Goal: Information Seeking & Learning: Learn about a topic

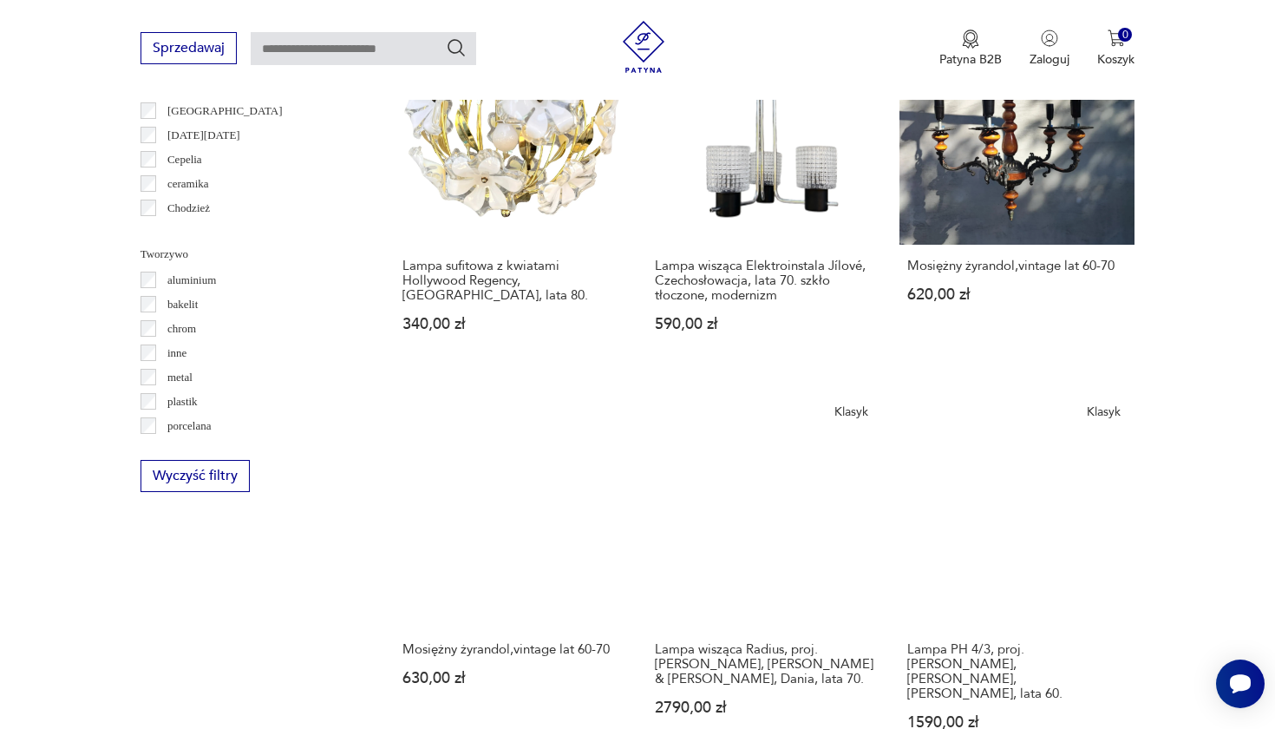
scroll to position [1489, 0]
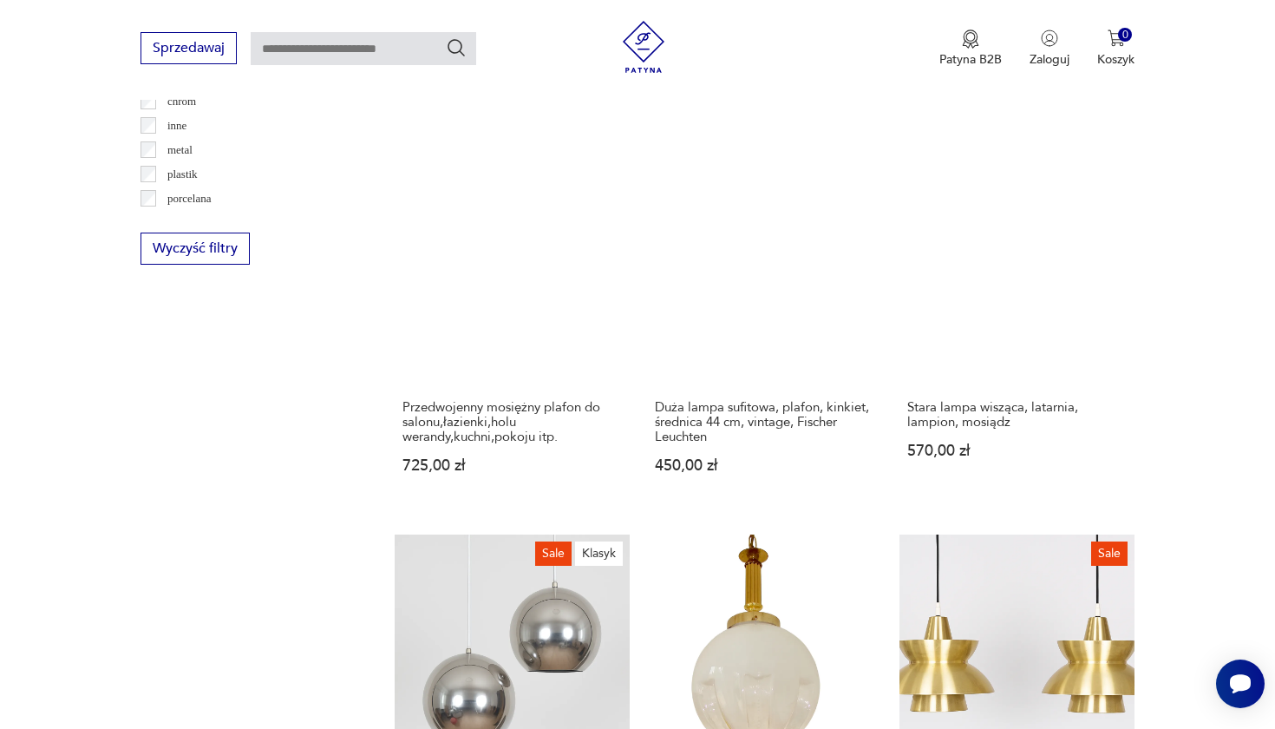
scroll to position [1772, 0]
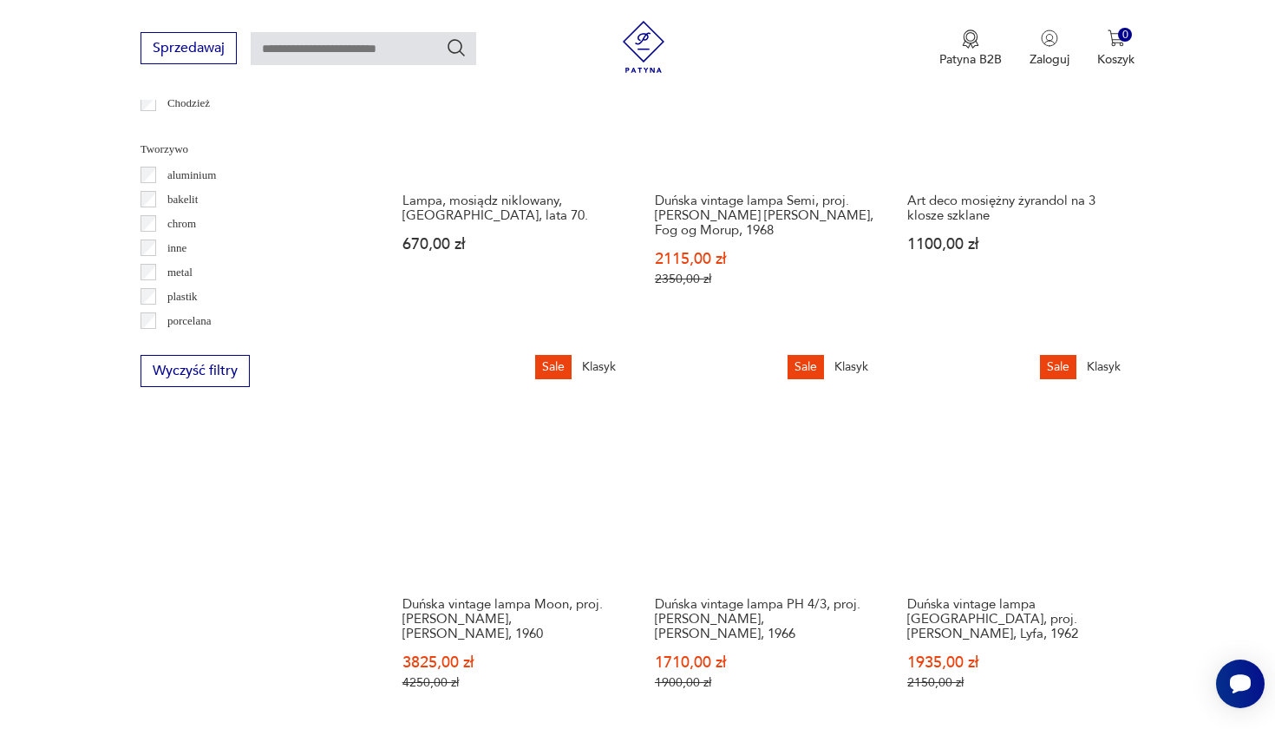
scroll to position [1597, 0]
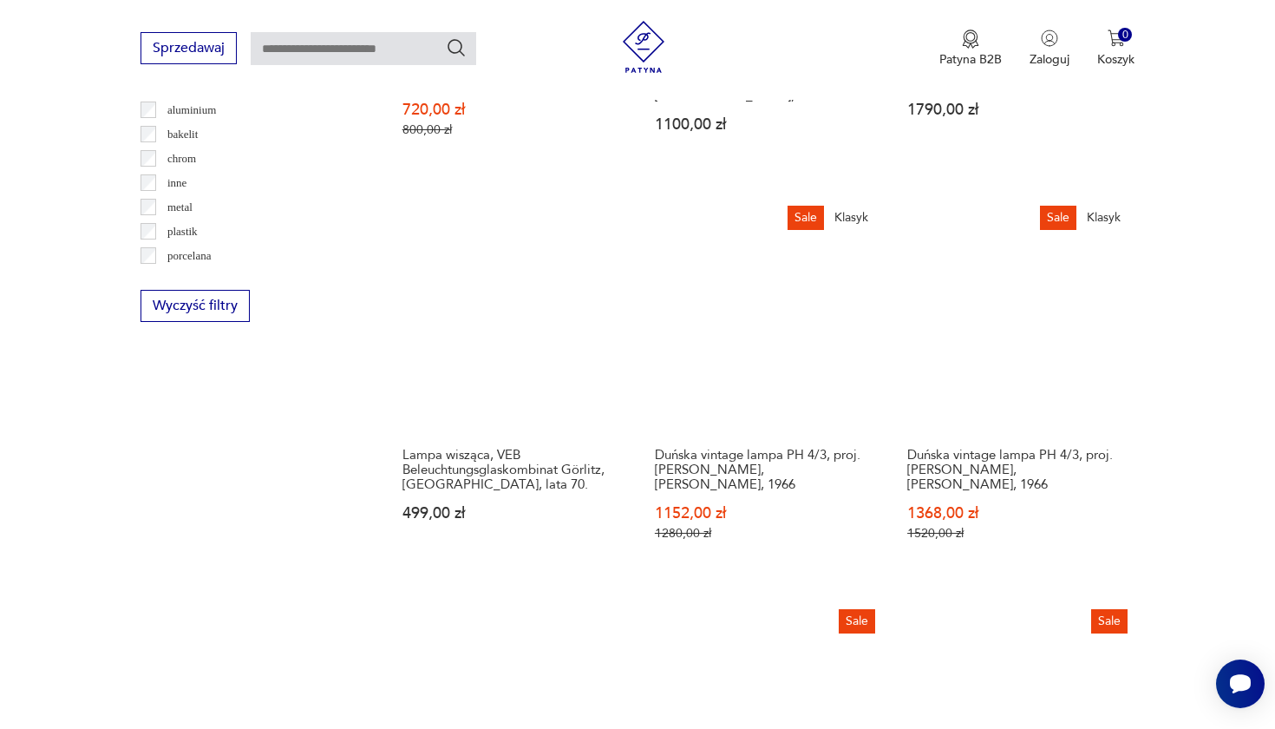
scroll to position [1667, 0]
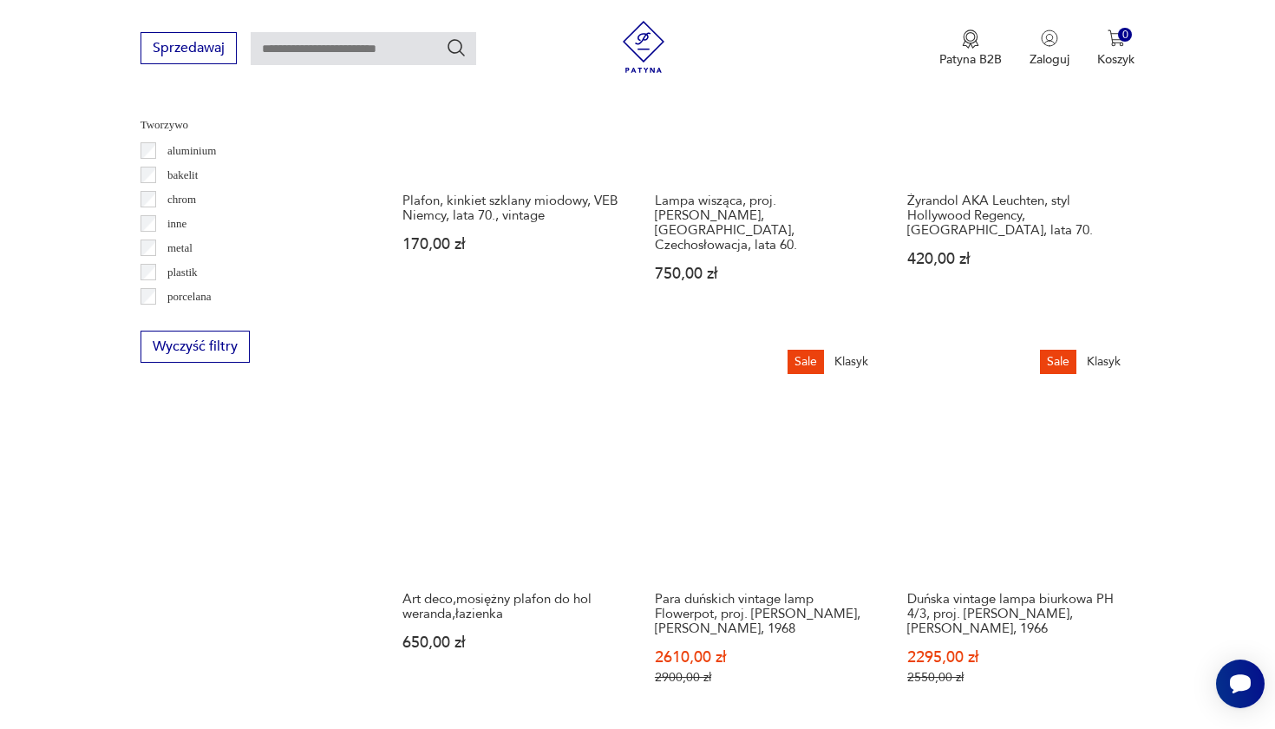
scroll to position [1617, 0]
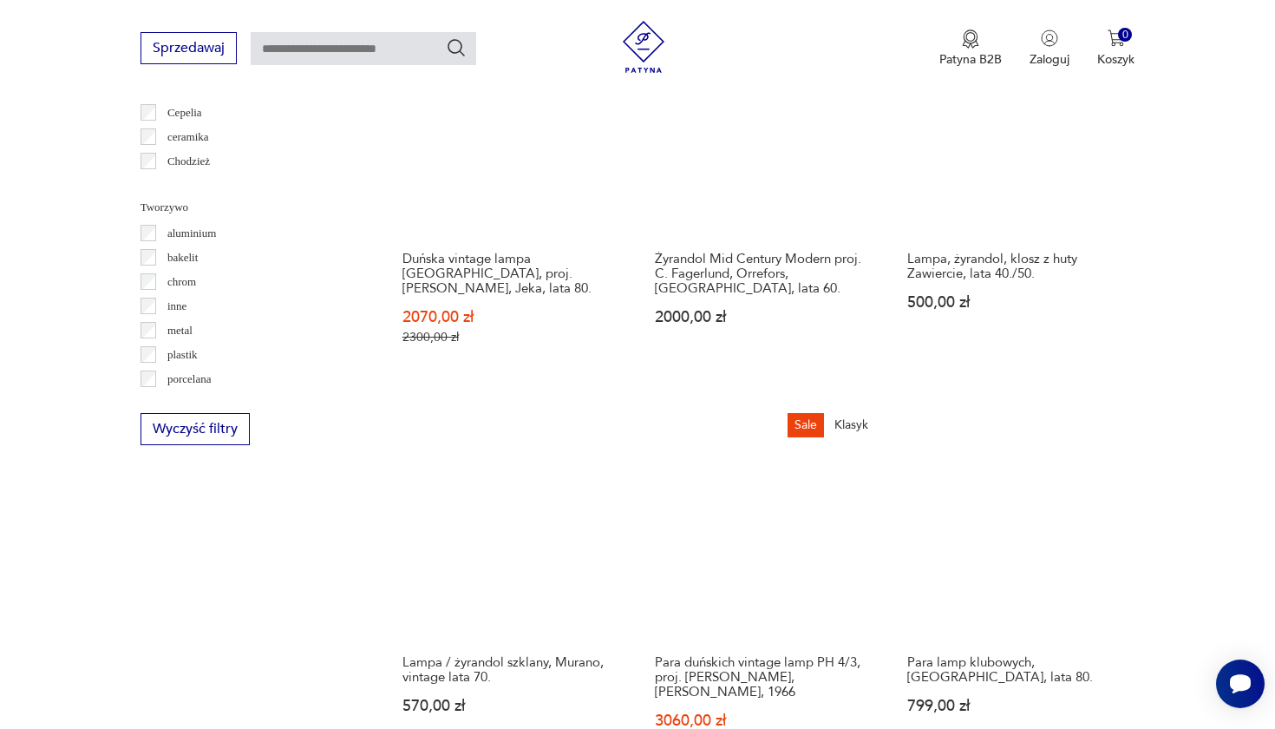
scroll to position [1537, 0]
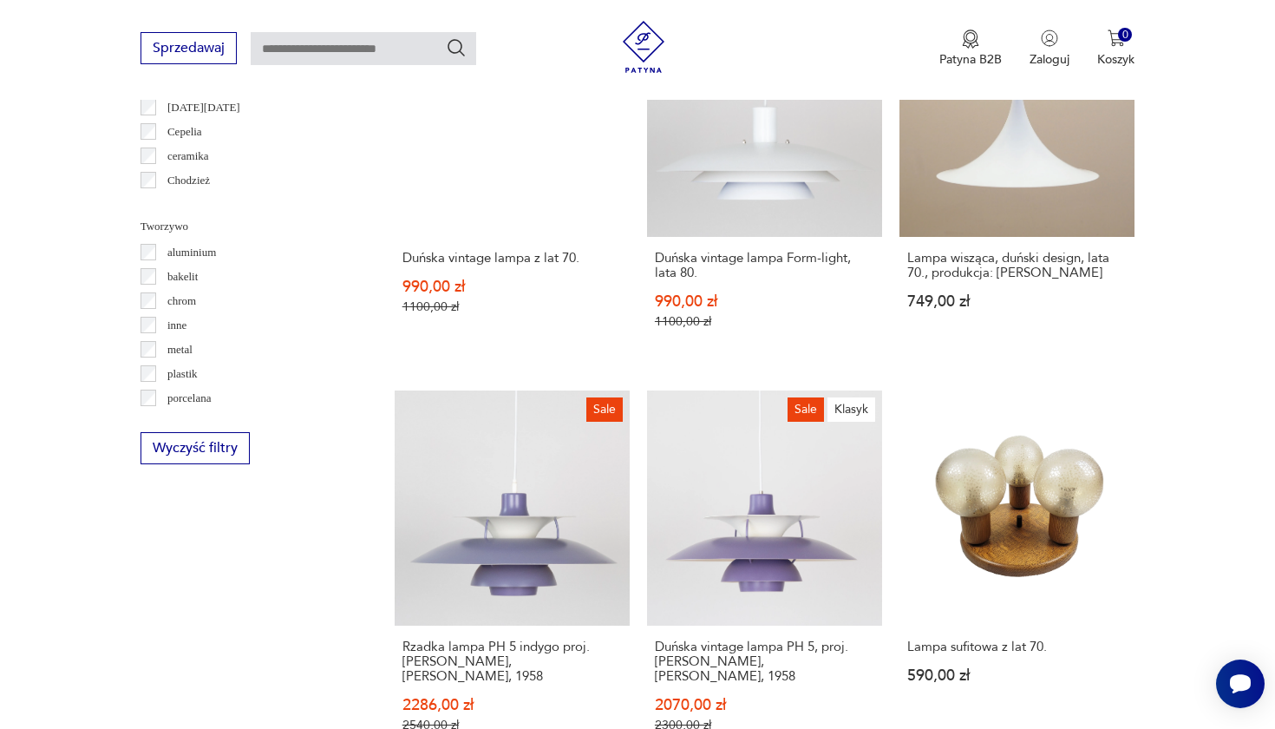
scroll to position [1515, 0]
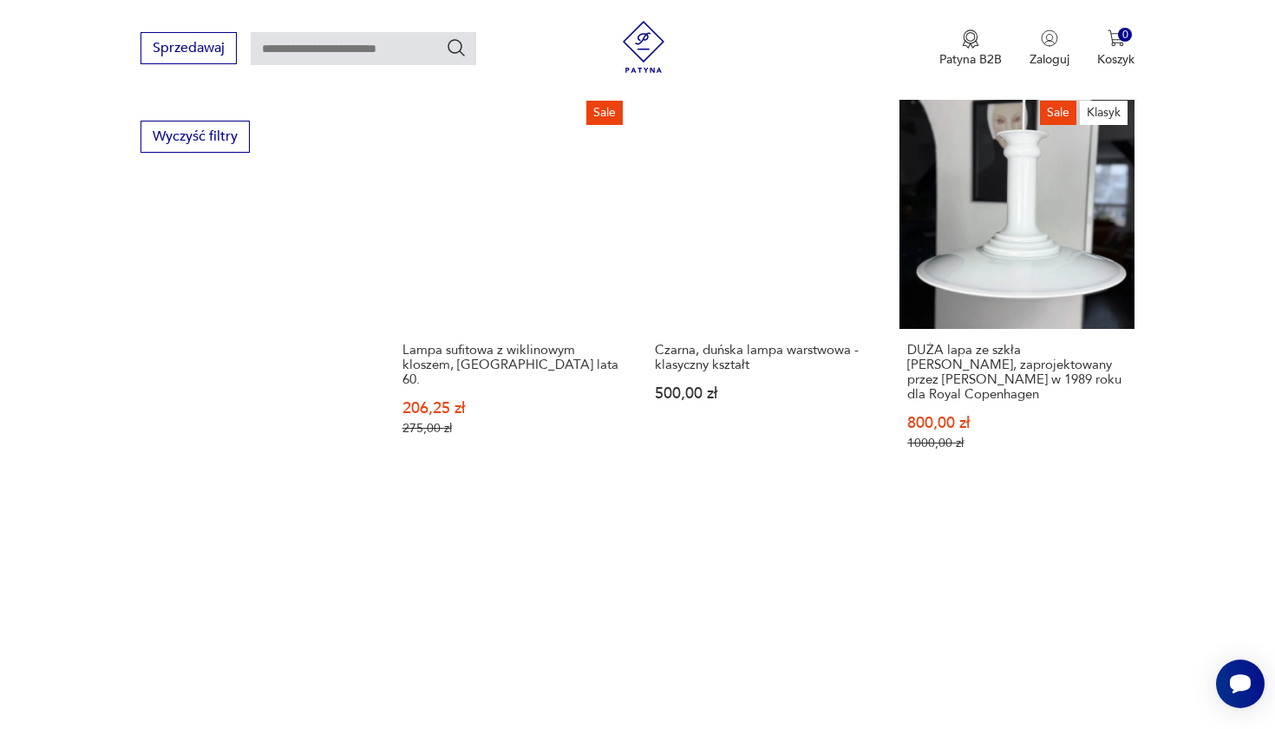
scroll to position [1827, 0]
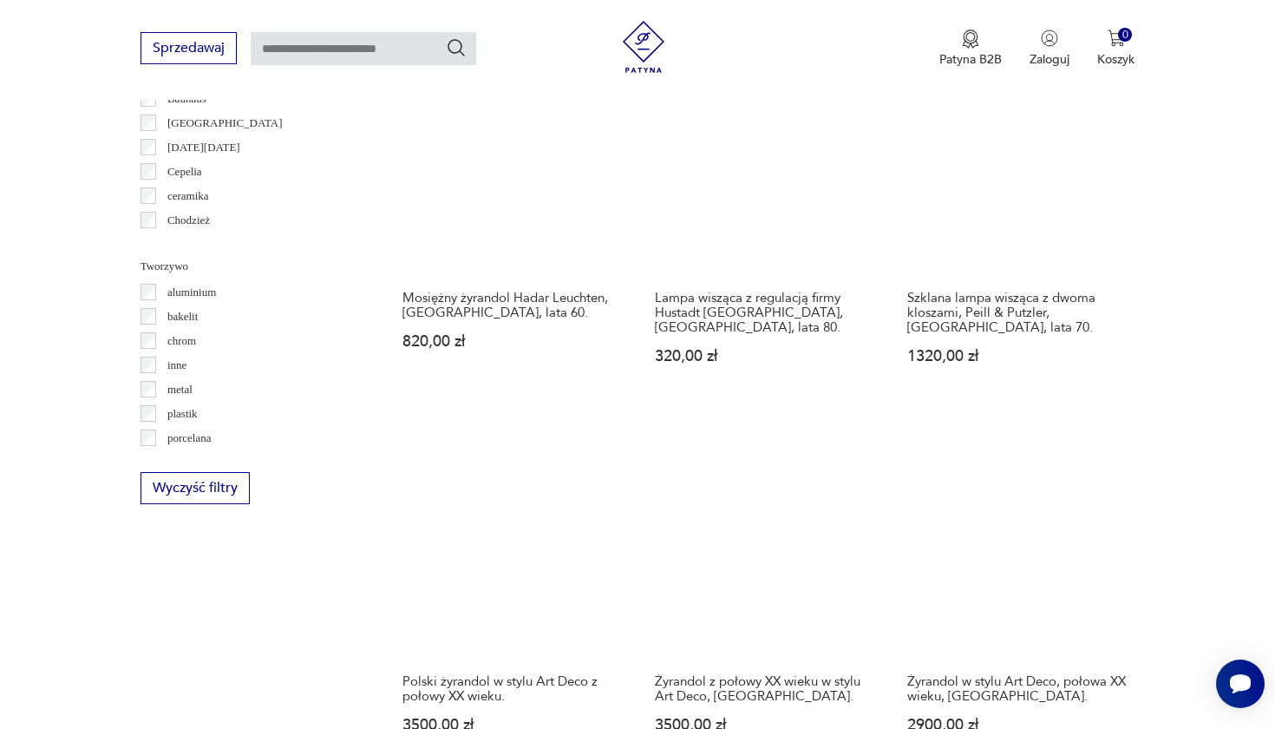
scroll to position [1478, 0]
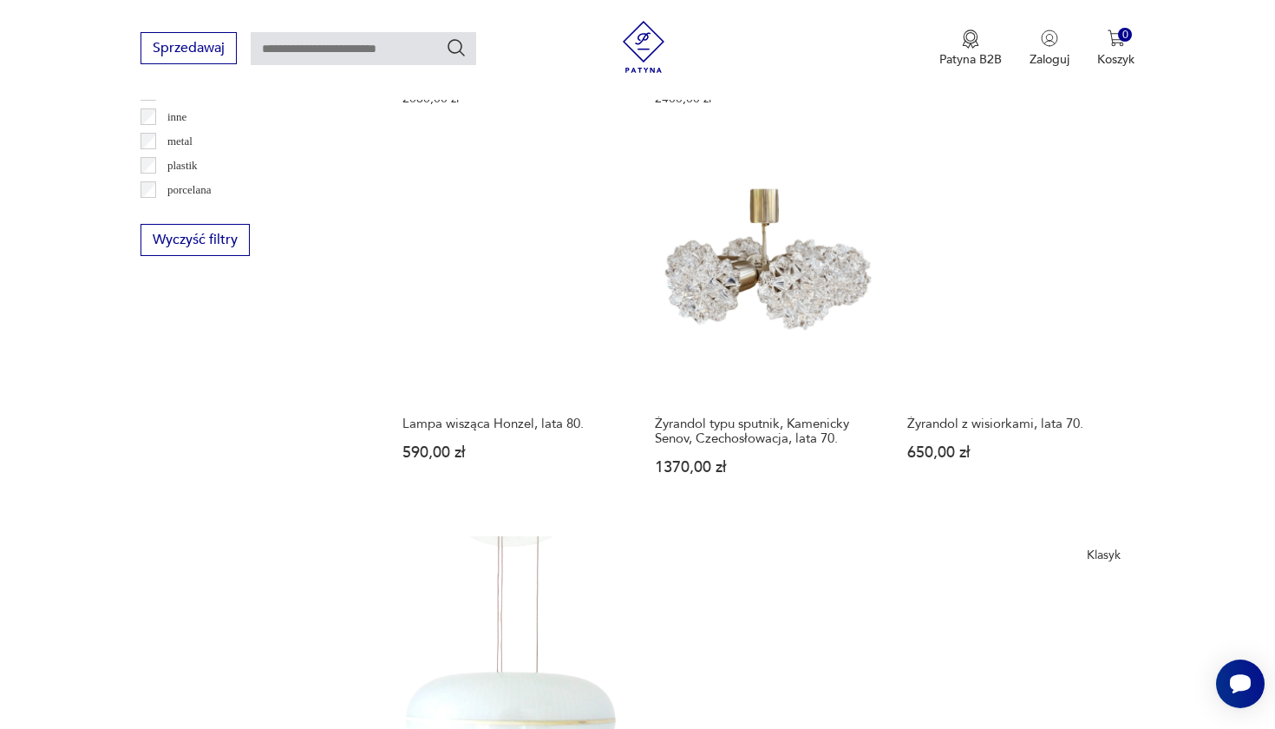
scroll to position [1734, 0]
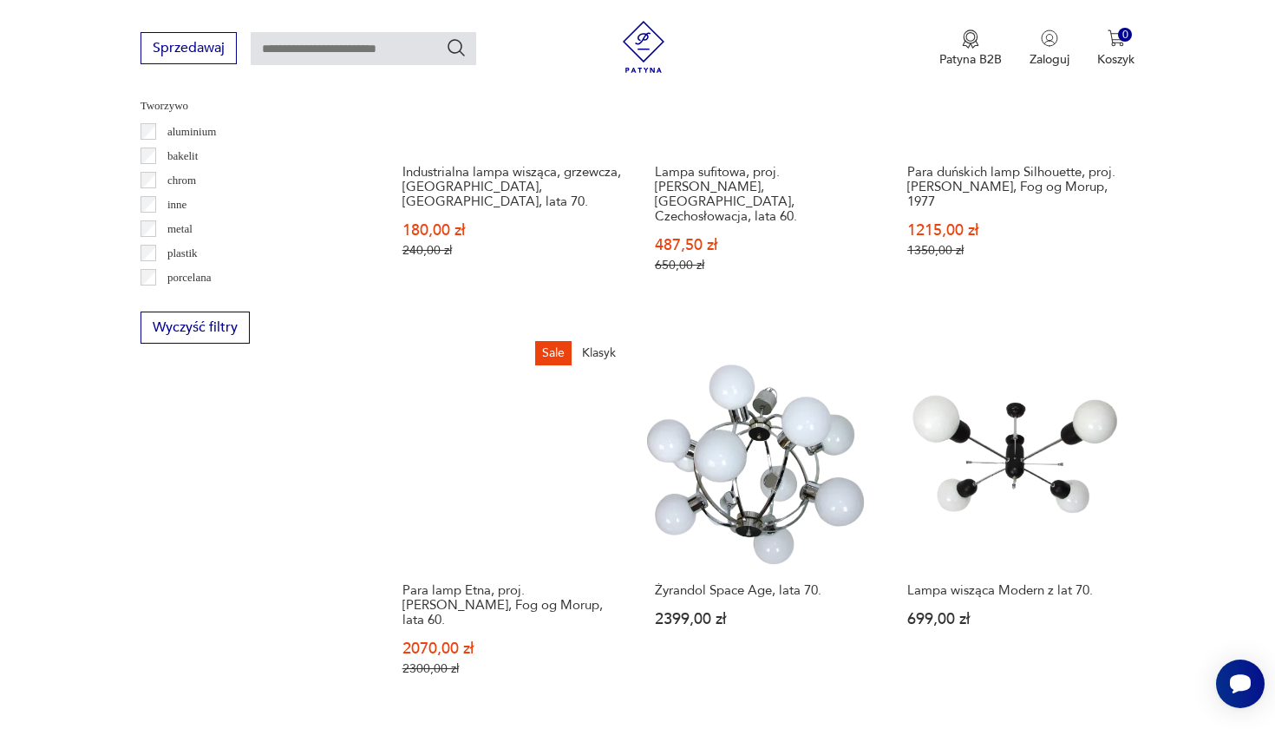
scroll to position [1618, 0]
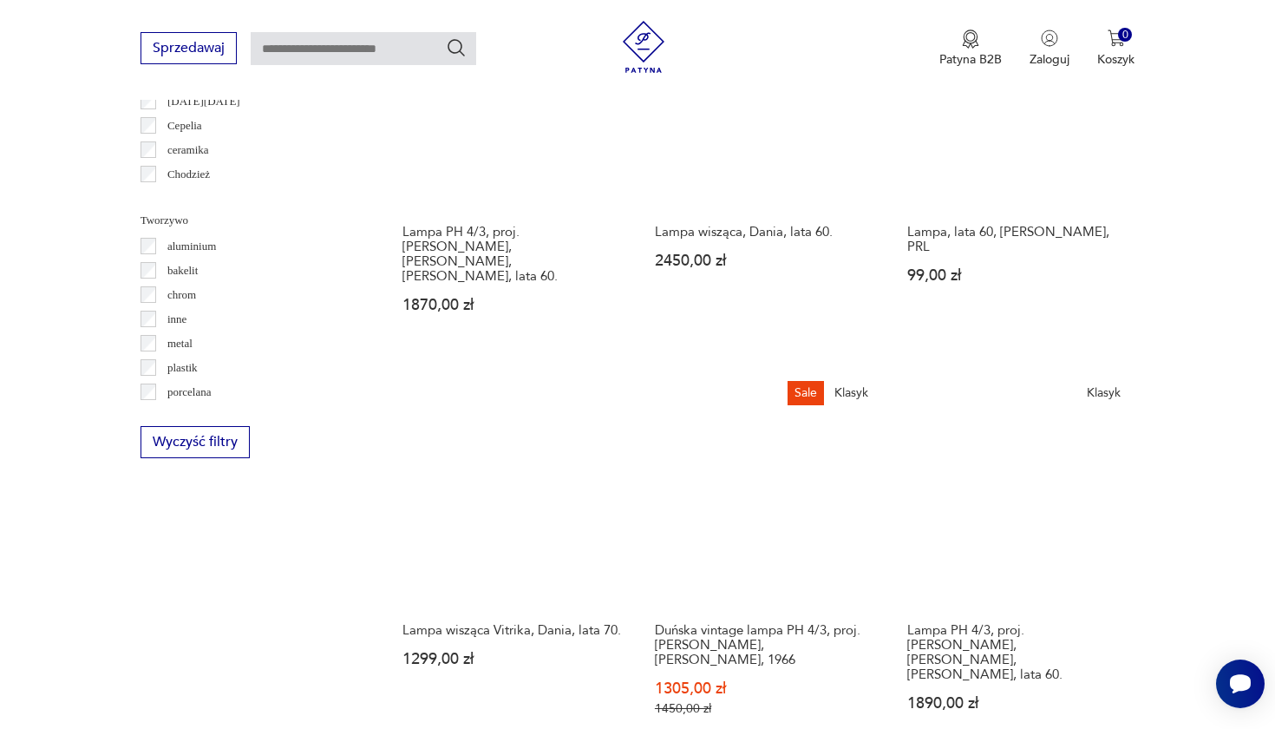
scroll to position [1532, 0]
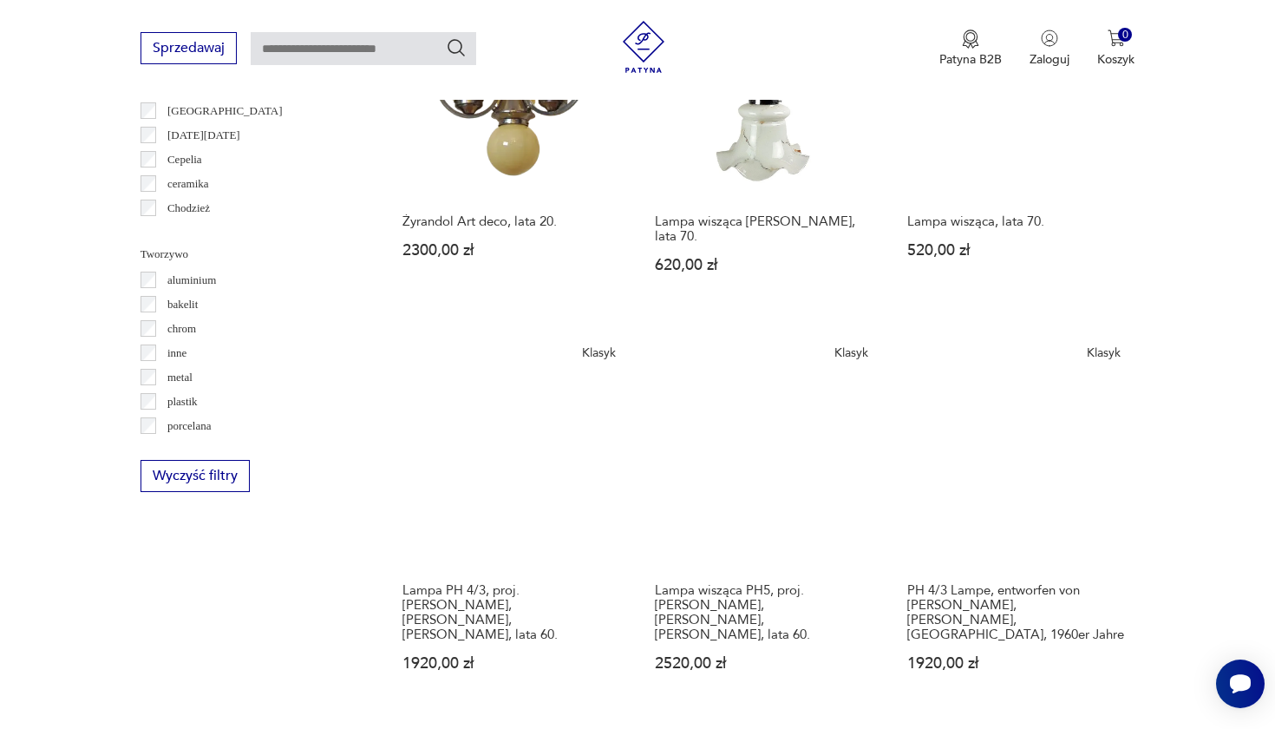
scroll to position [1547, 0]
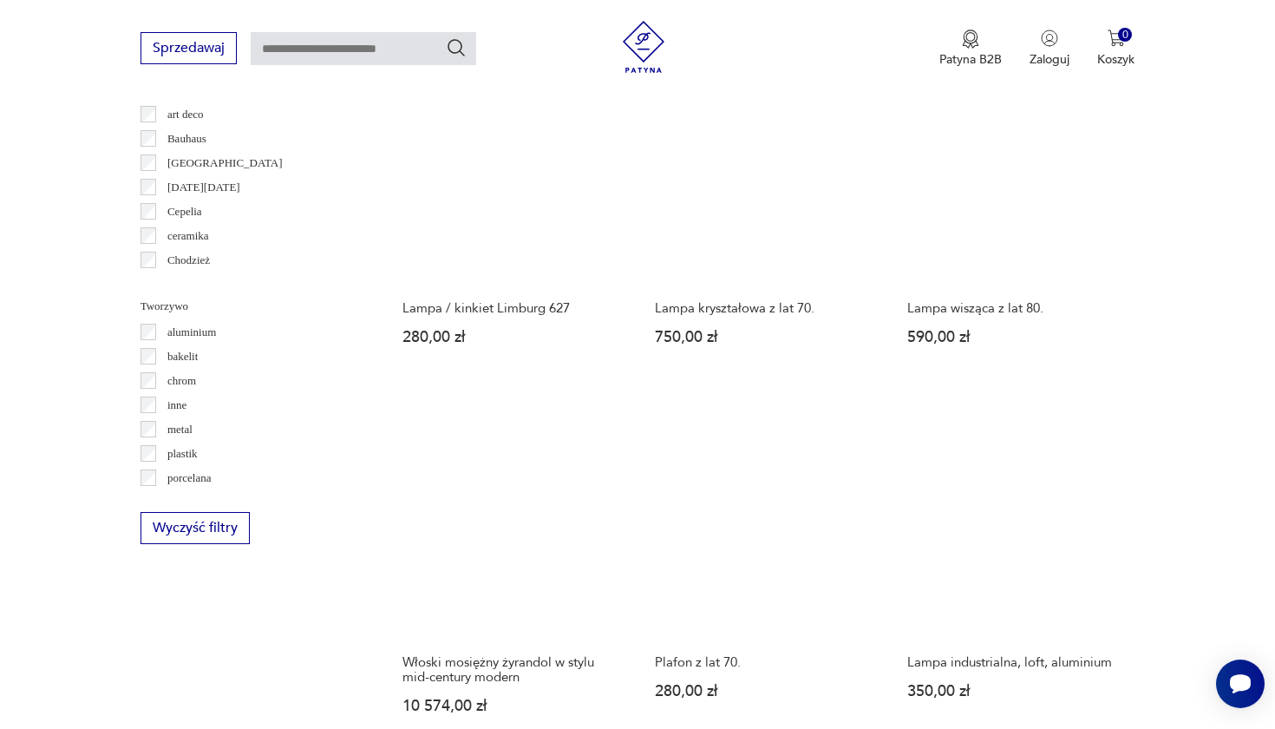
scroll to position [1449, 0]
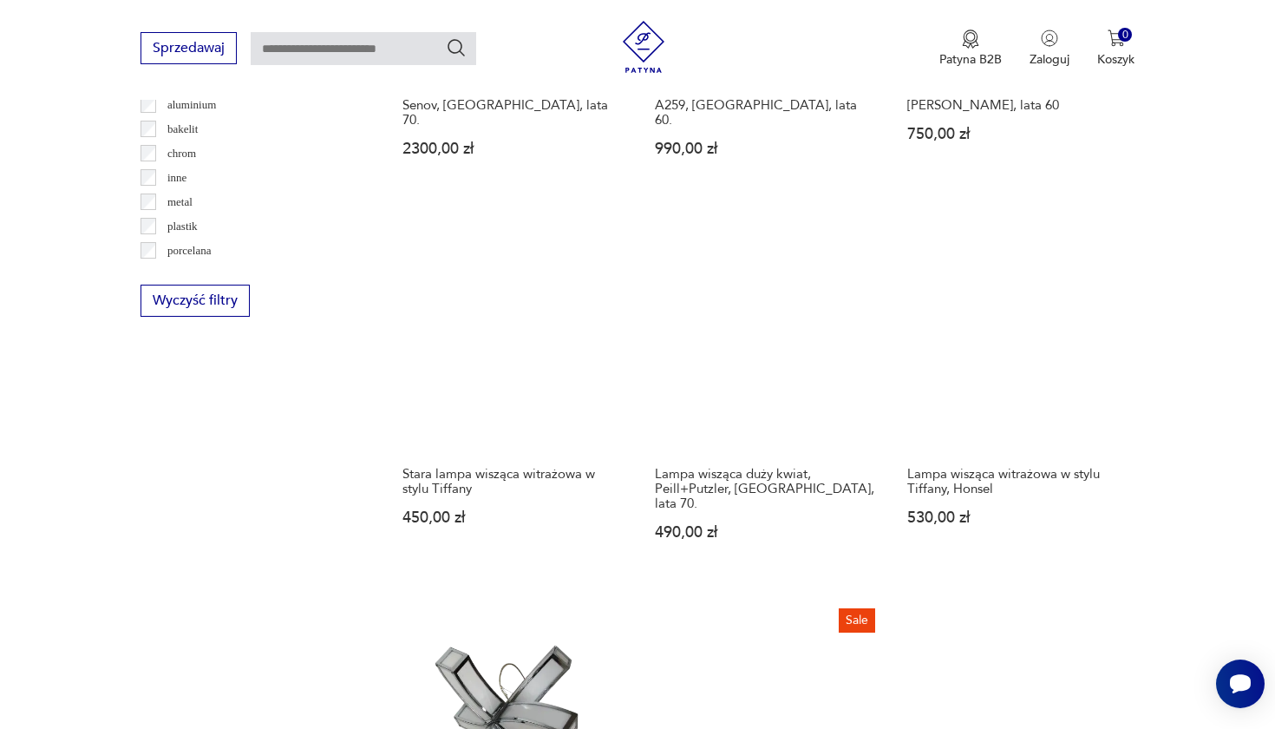
scroll to position [1669, 0]
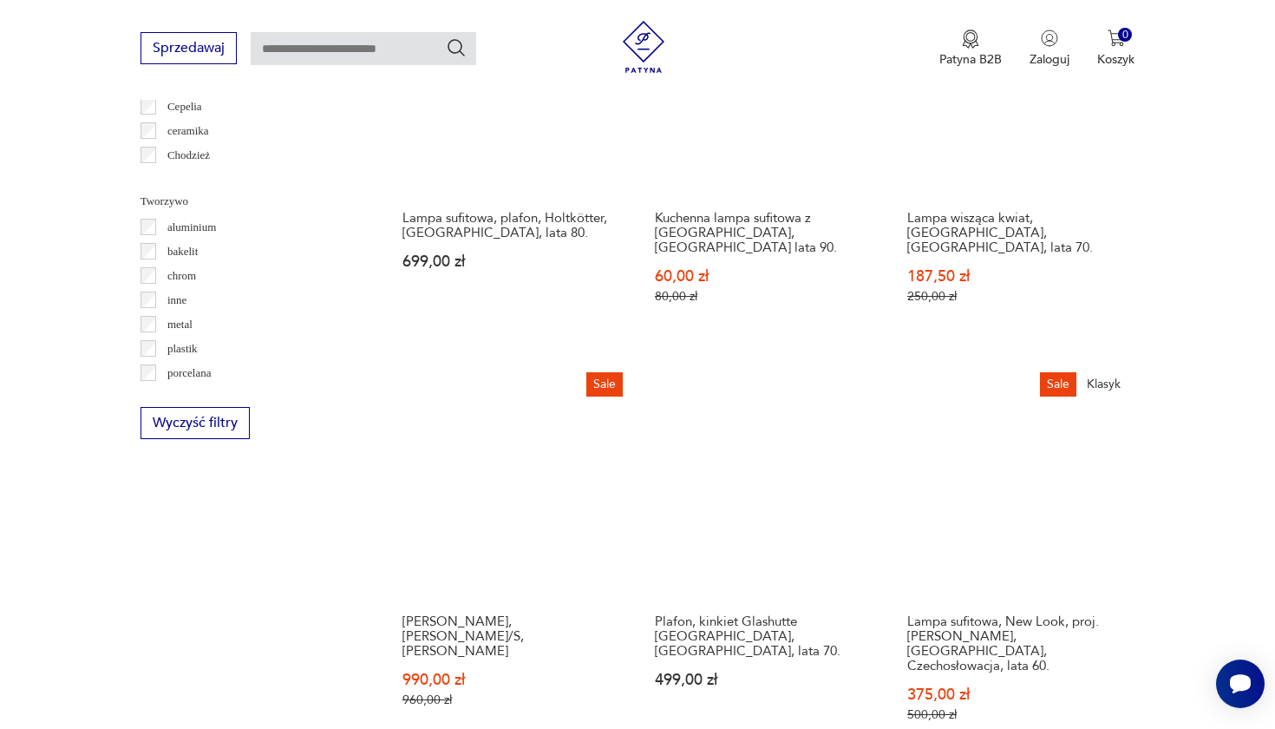
scroll to position [1554, 0]
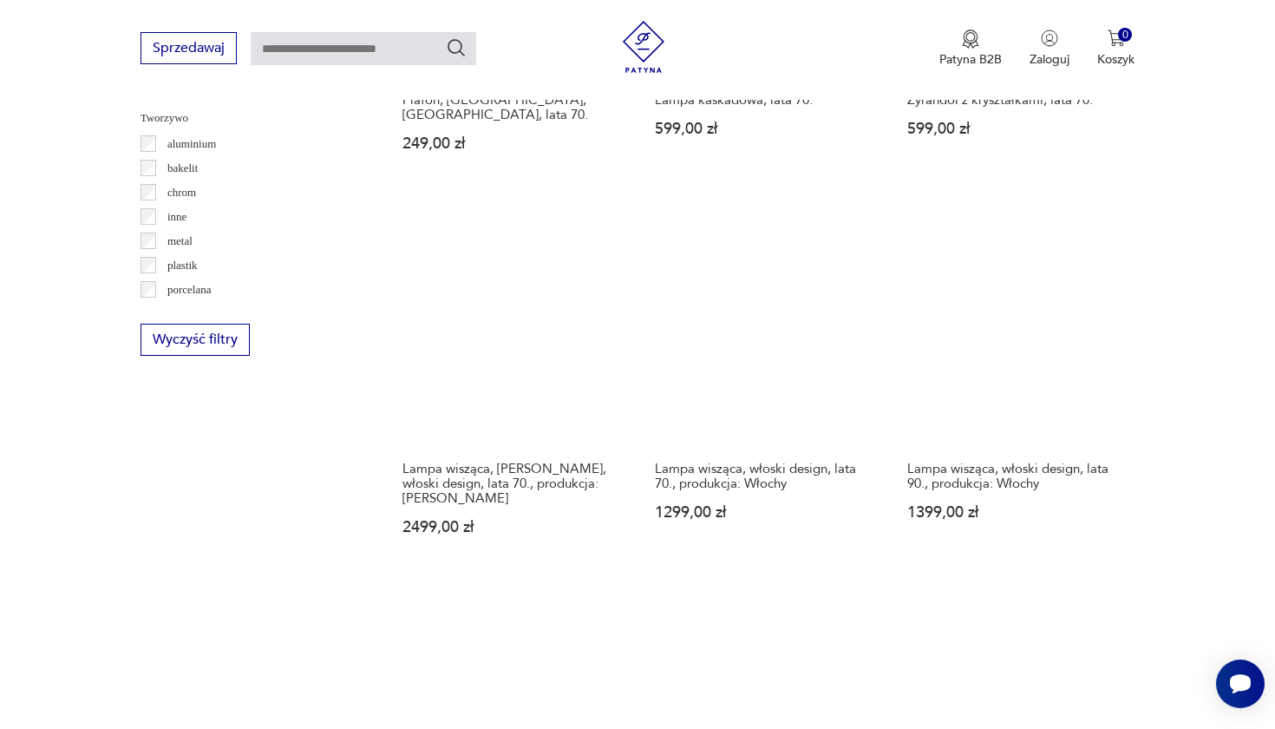
scroll to position [1629, 0]
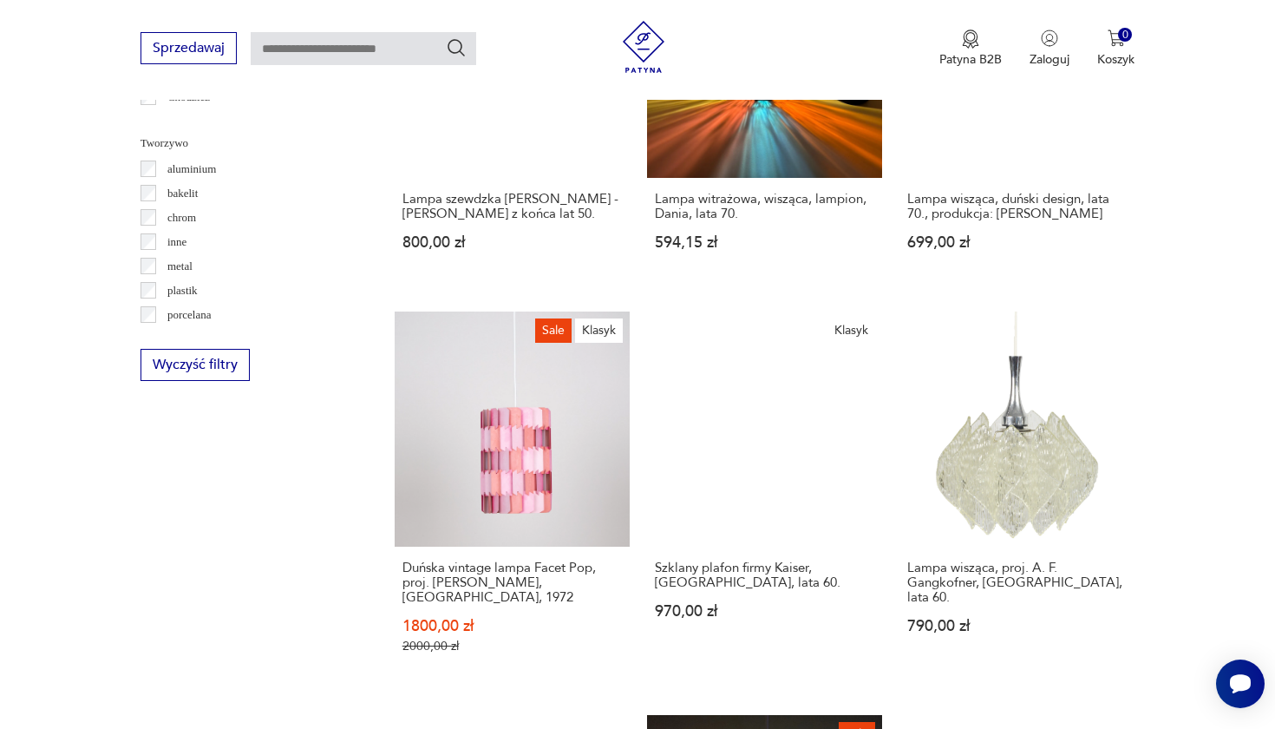
scroll to position [1600, 0]
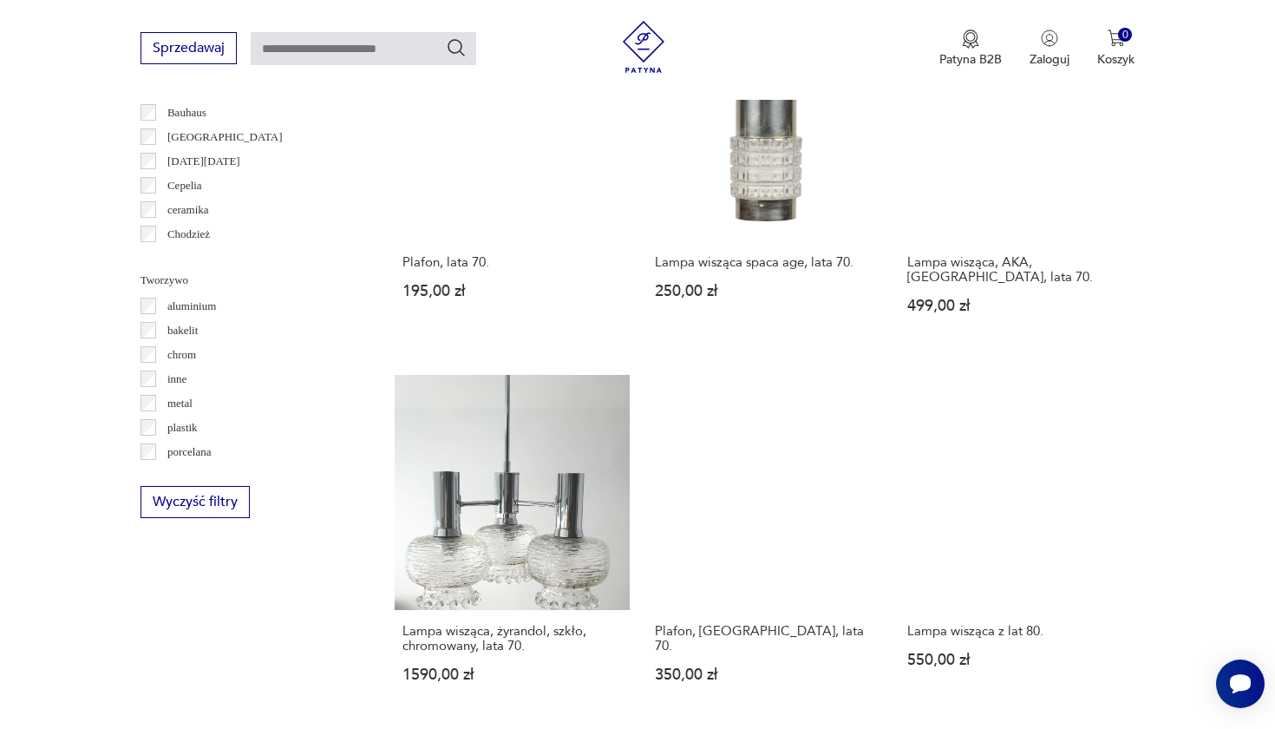
scroll to position [1463, 0]
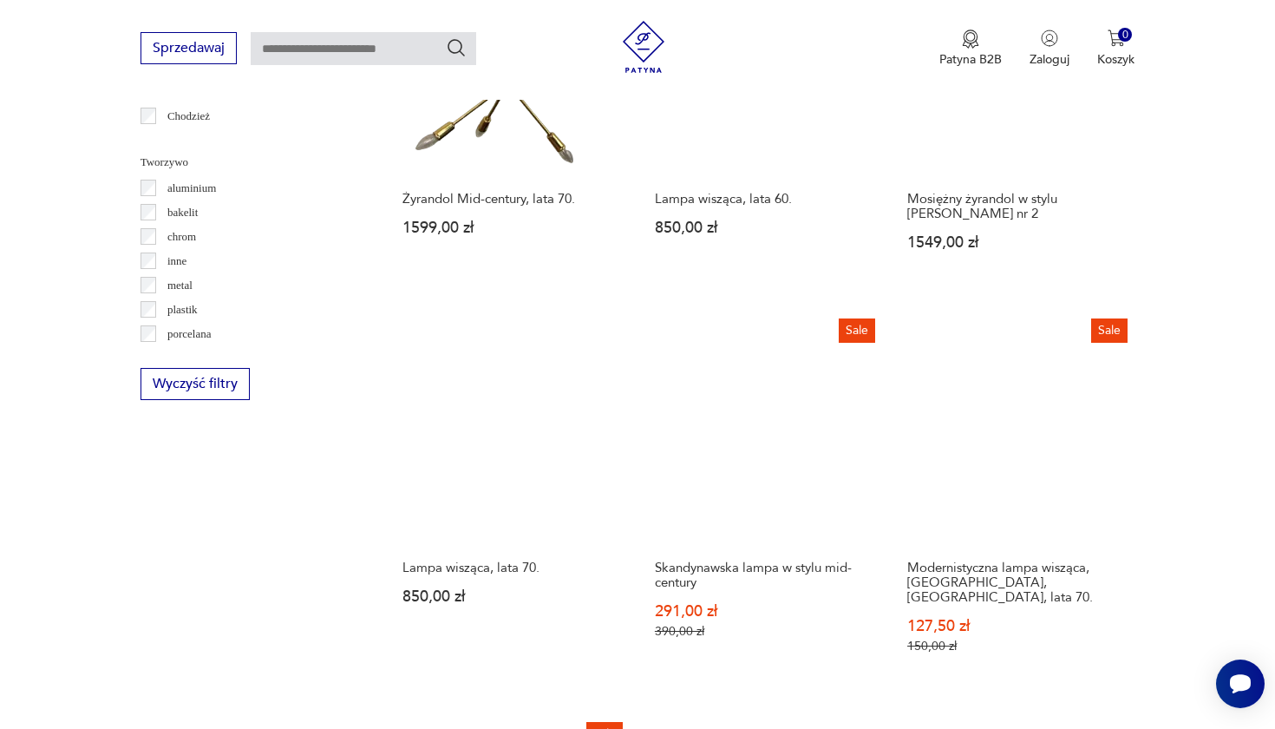
scroll to position [1596, 0]
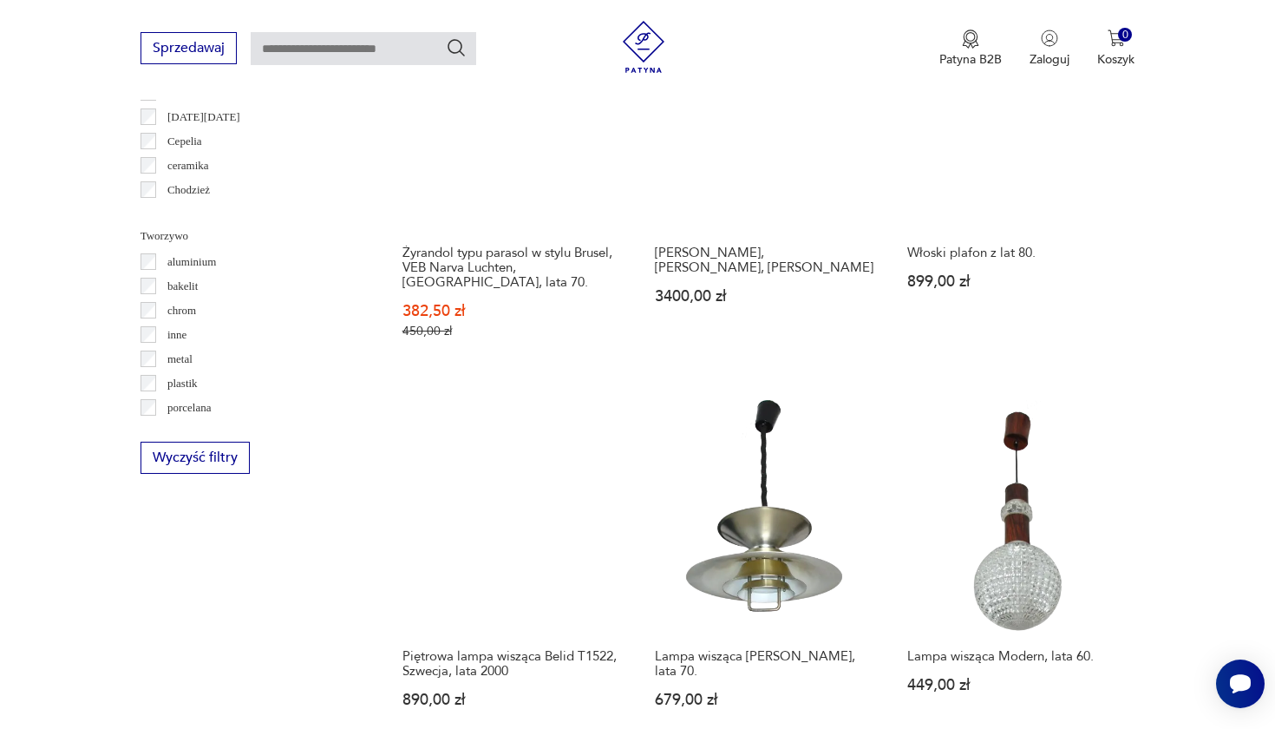
scroll to position [1505, 0]
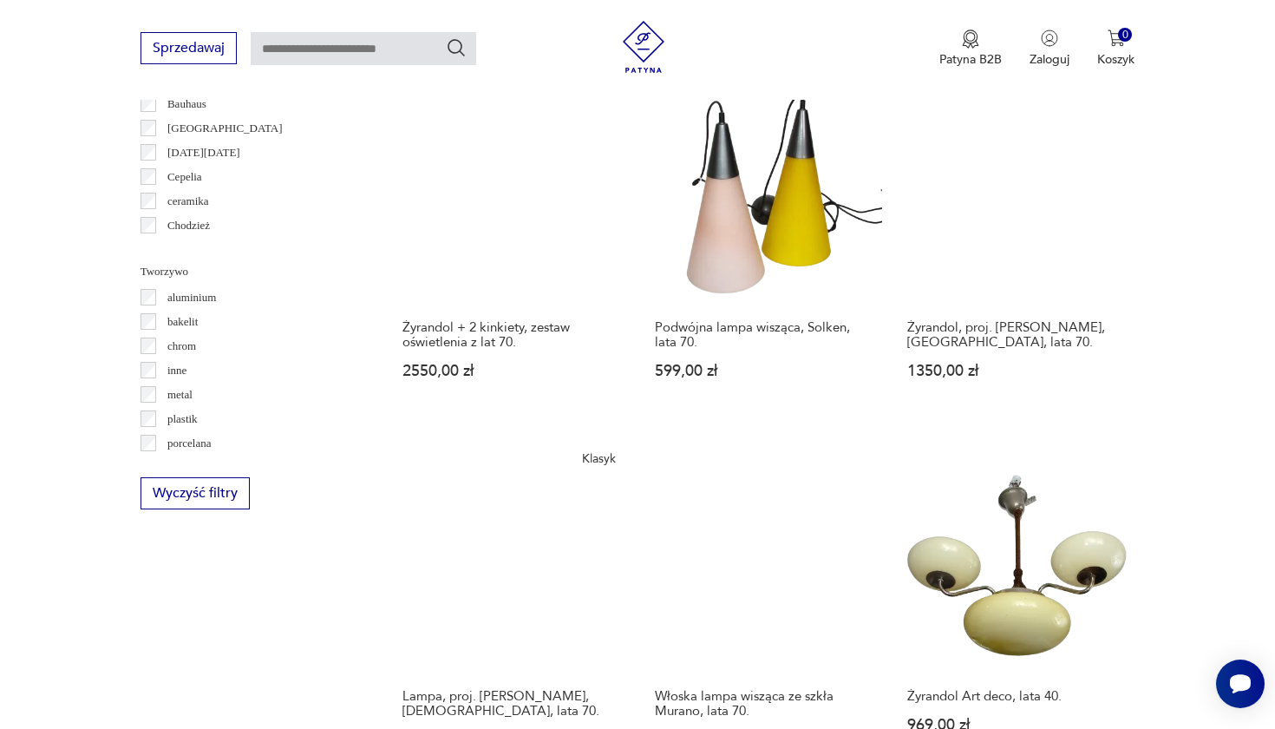
scroll to position [1481, 0]
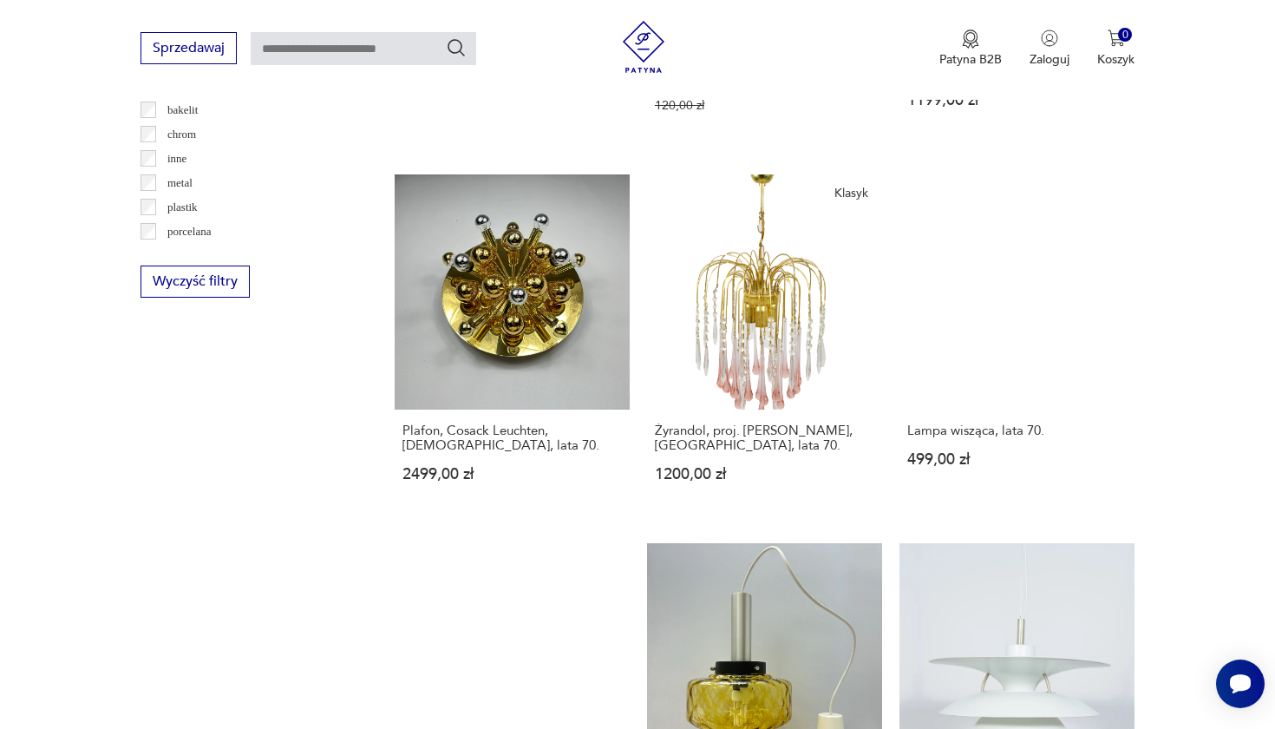
scroll to position [1686, 0]
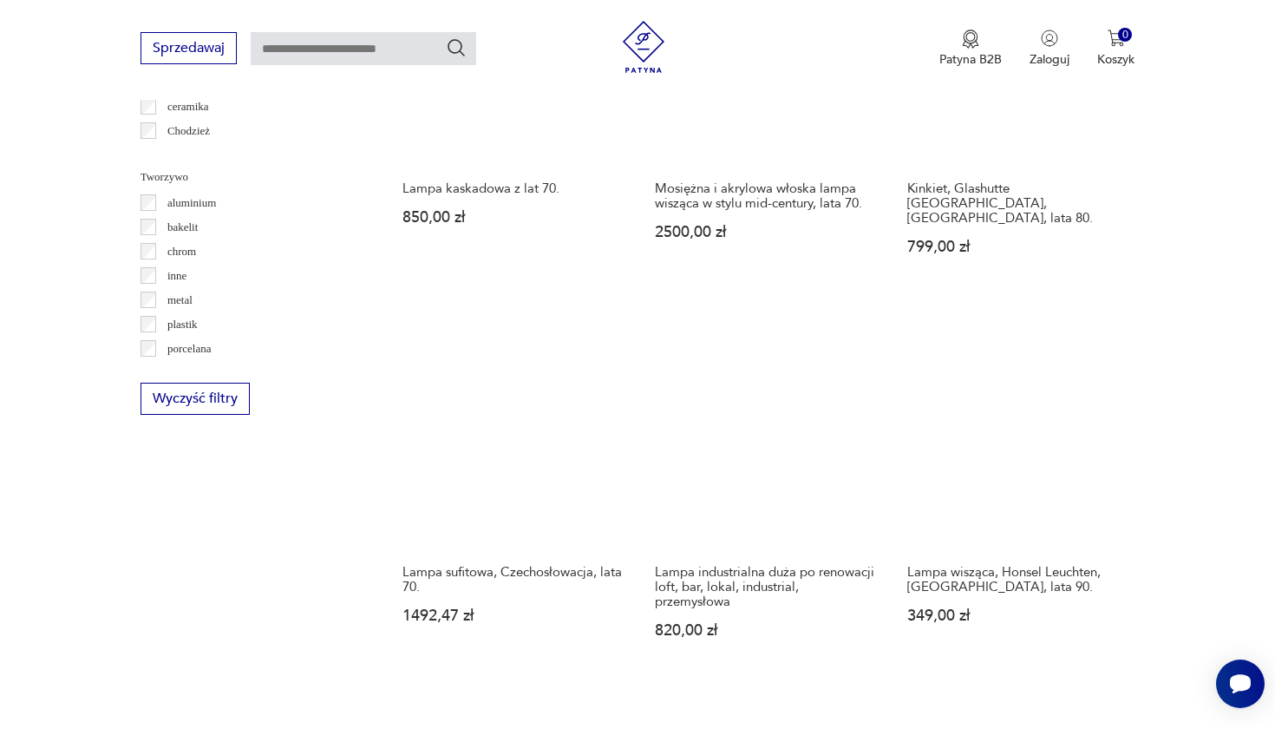
scroll to position [1575, 0]
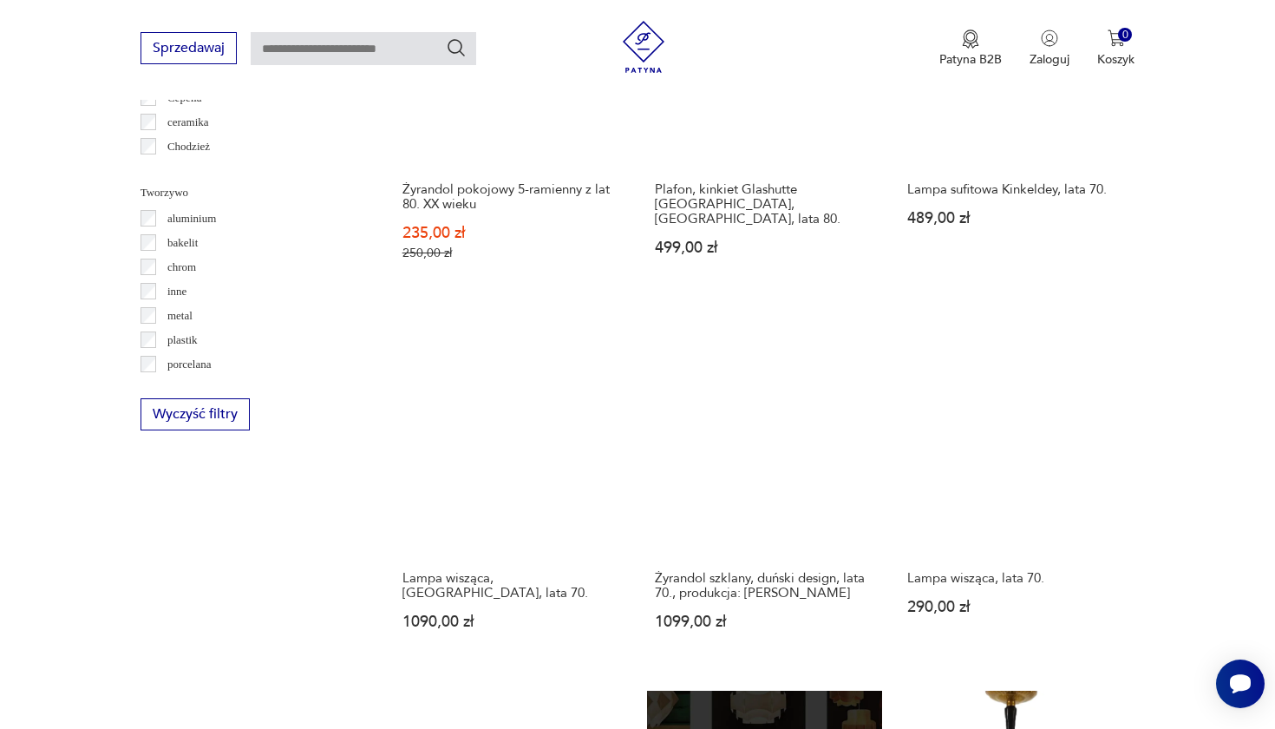
scroll to position [1566, 0]
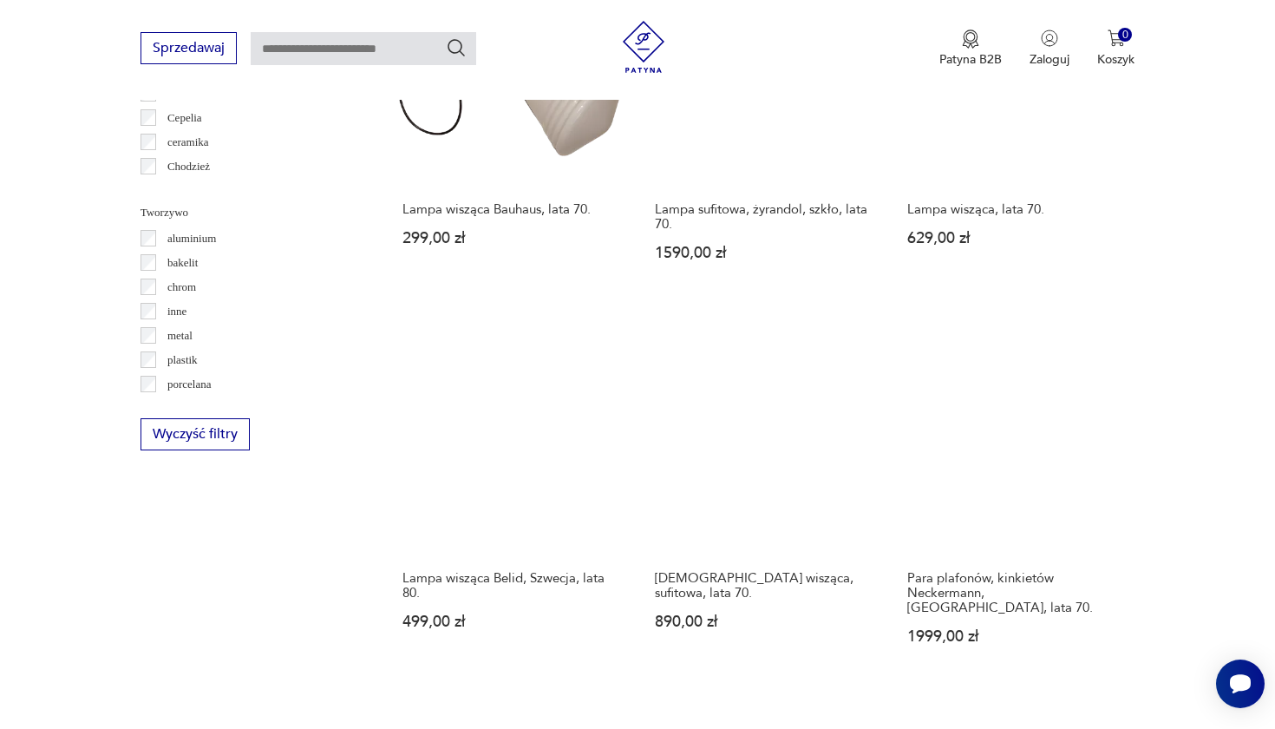
scroll to position [1535, 0]
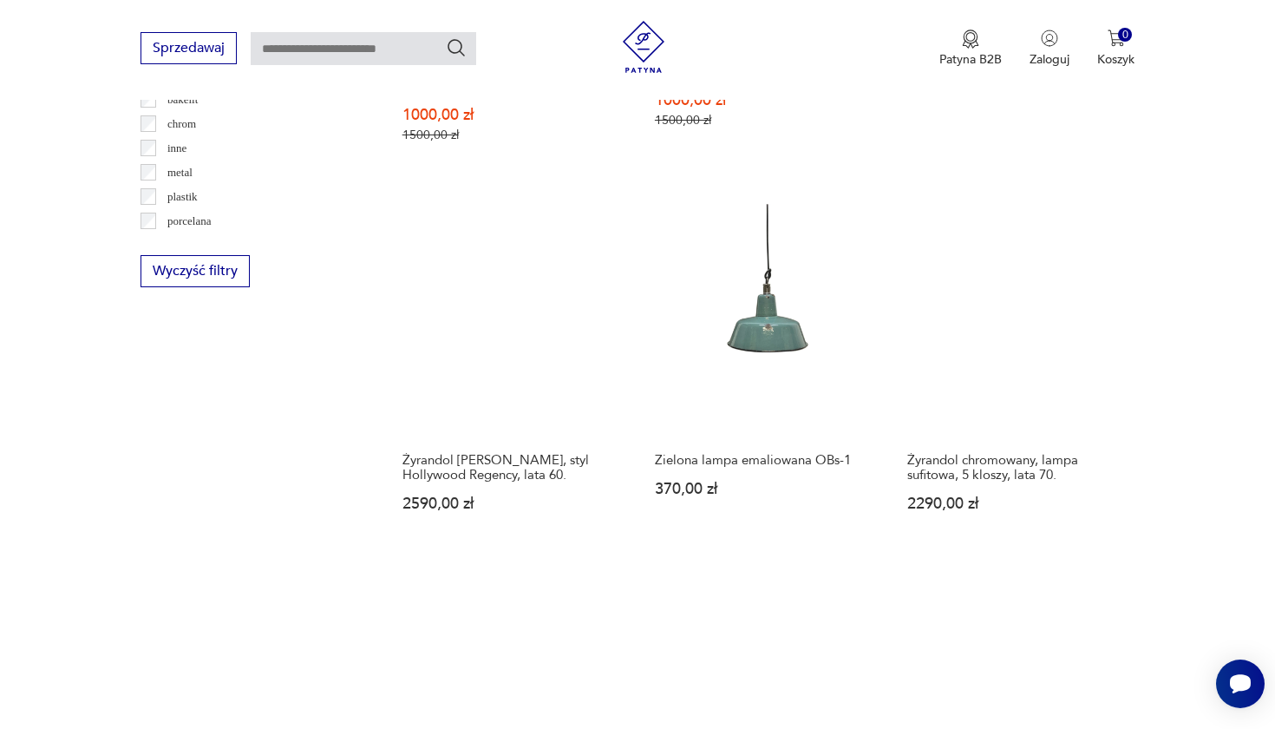
scroll to position [1709, 0]
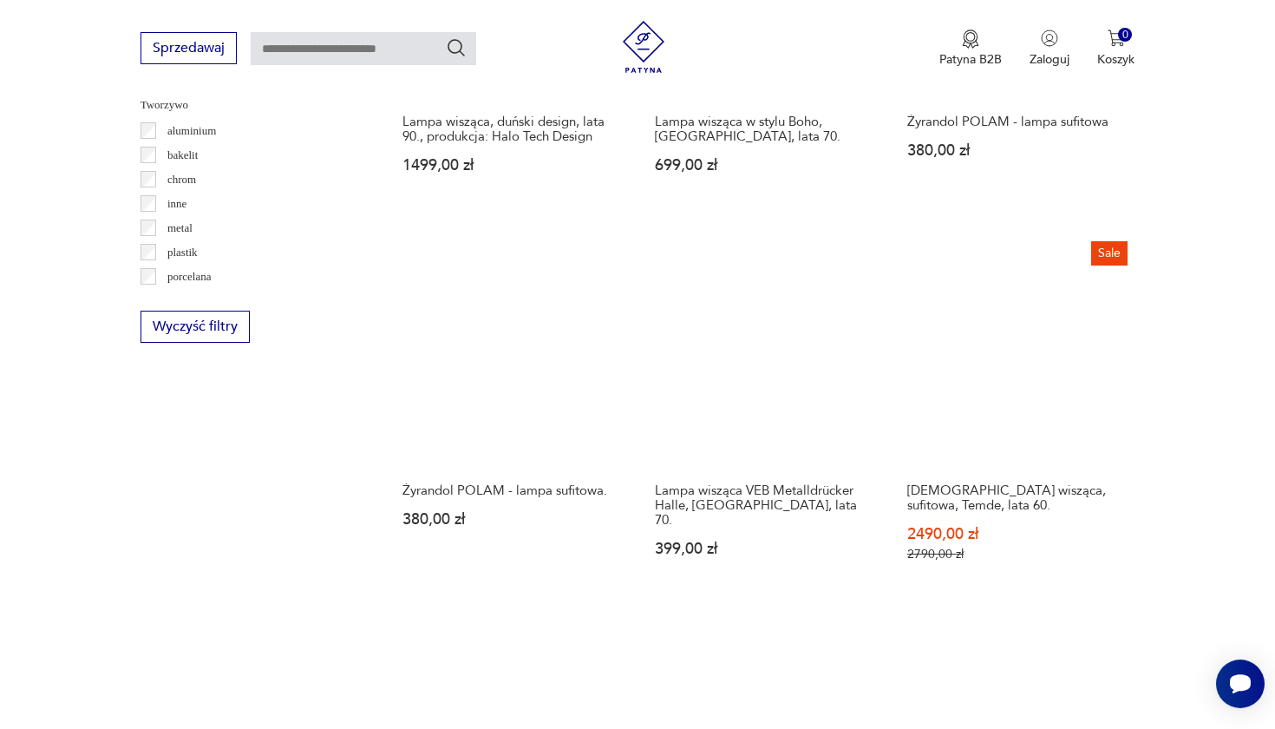
scroll to position [1643, 0]
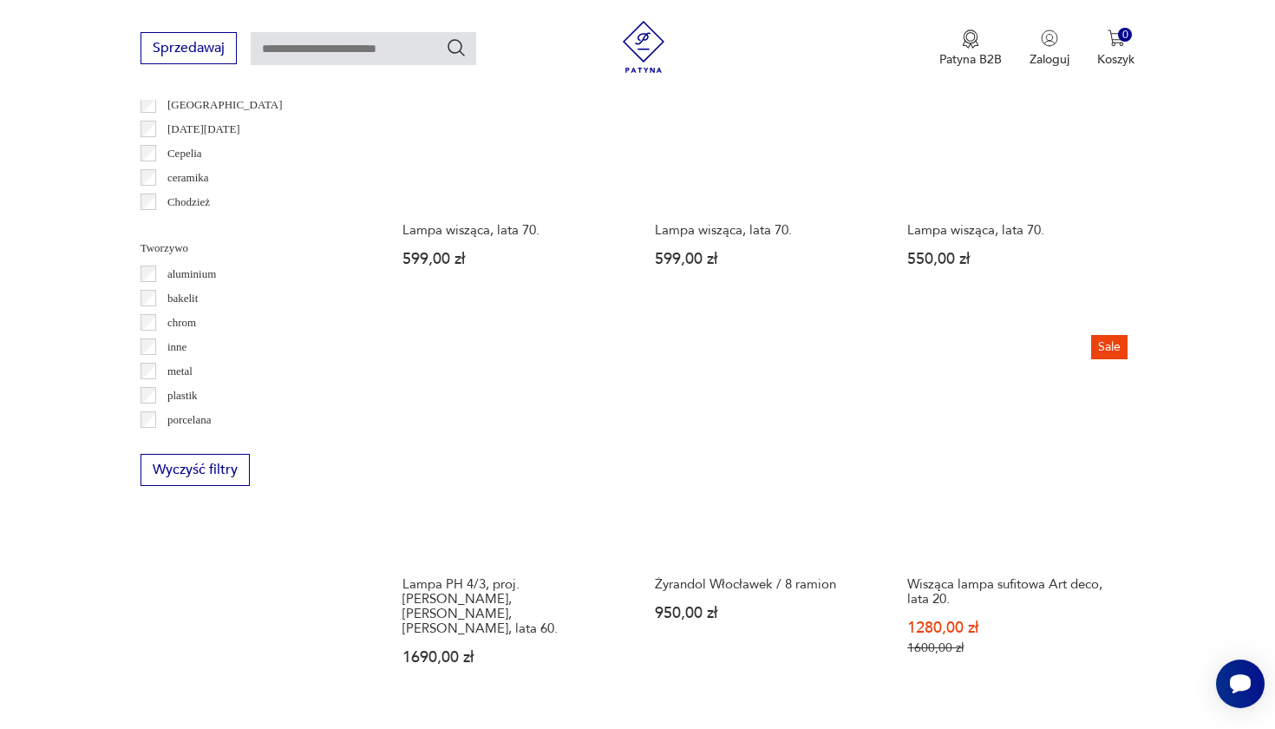
scroll to position [1500, 0]
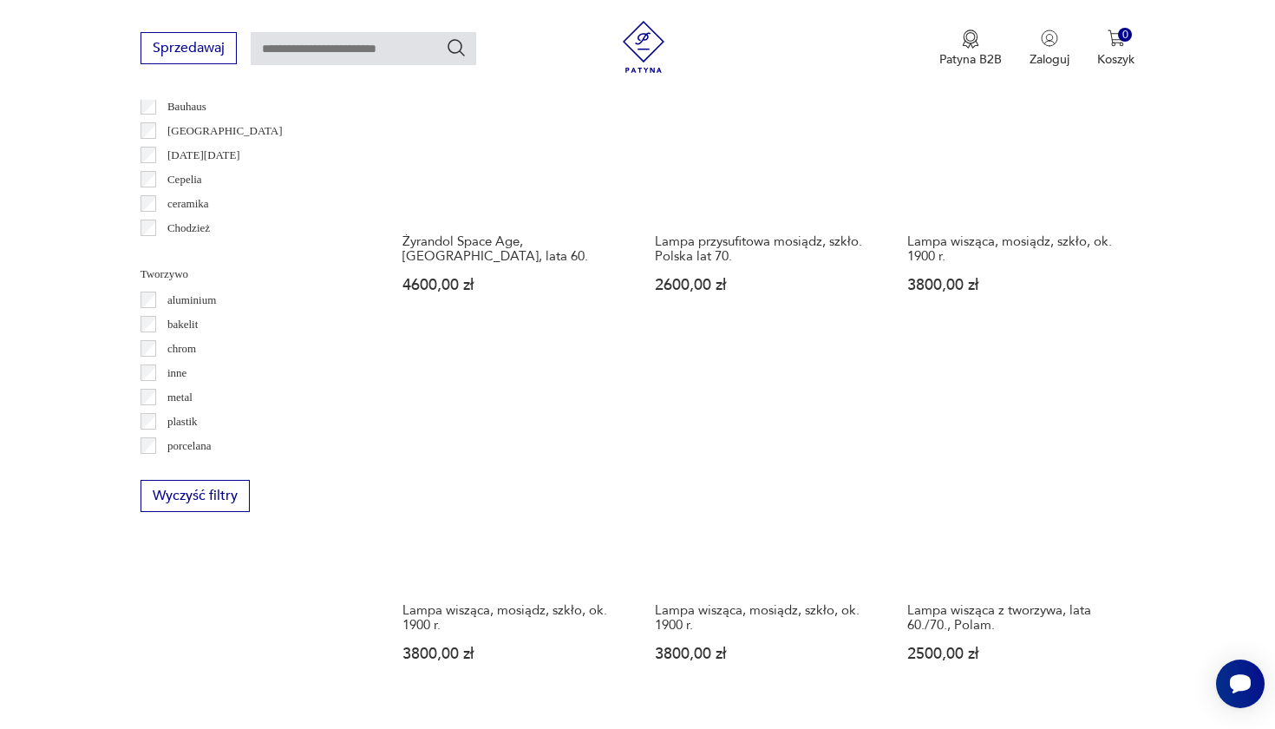
scroll to position [1469, 0]
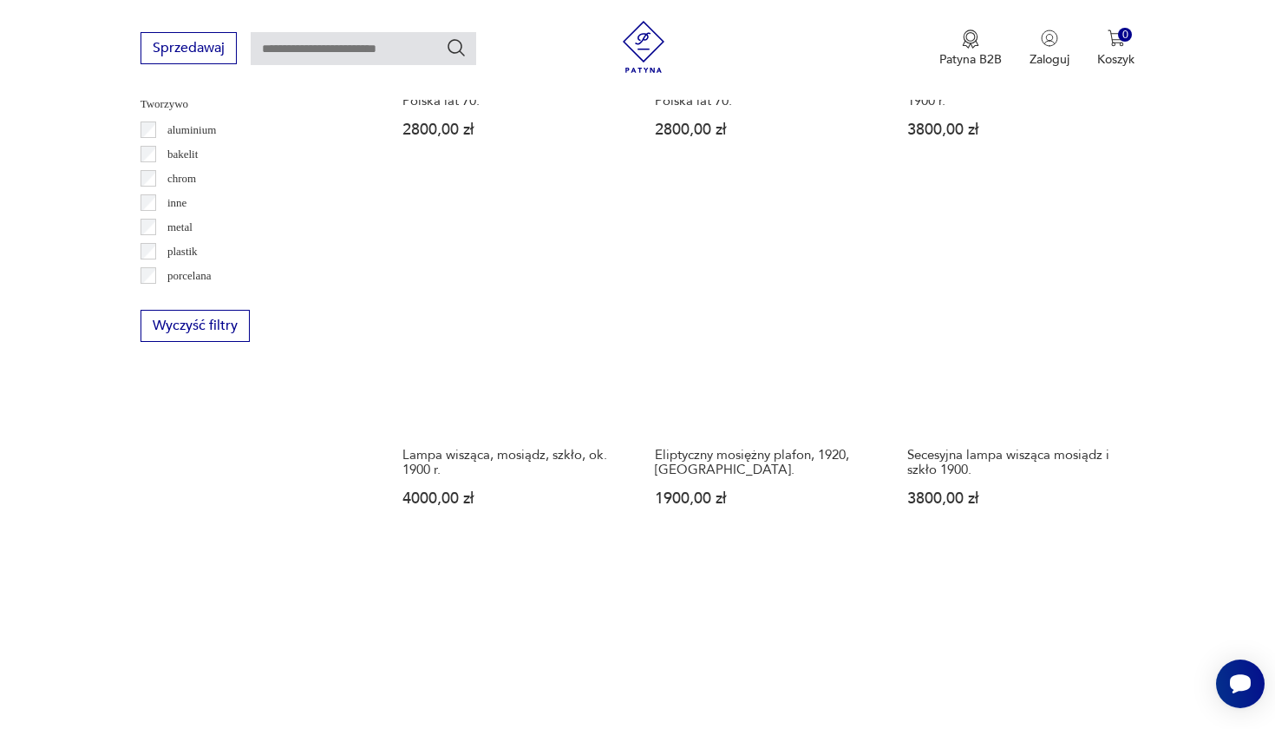
scroll to position [1656, 0]
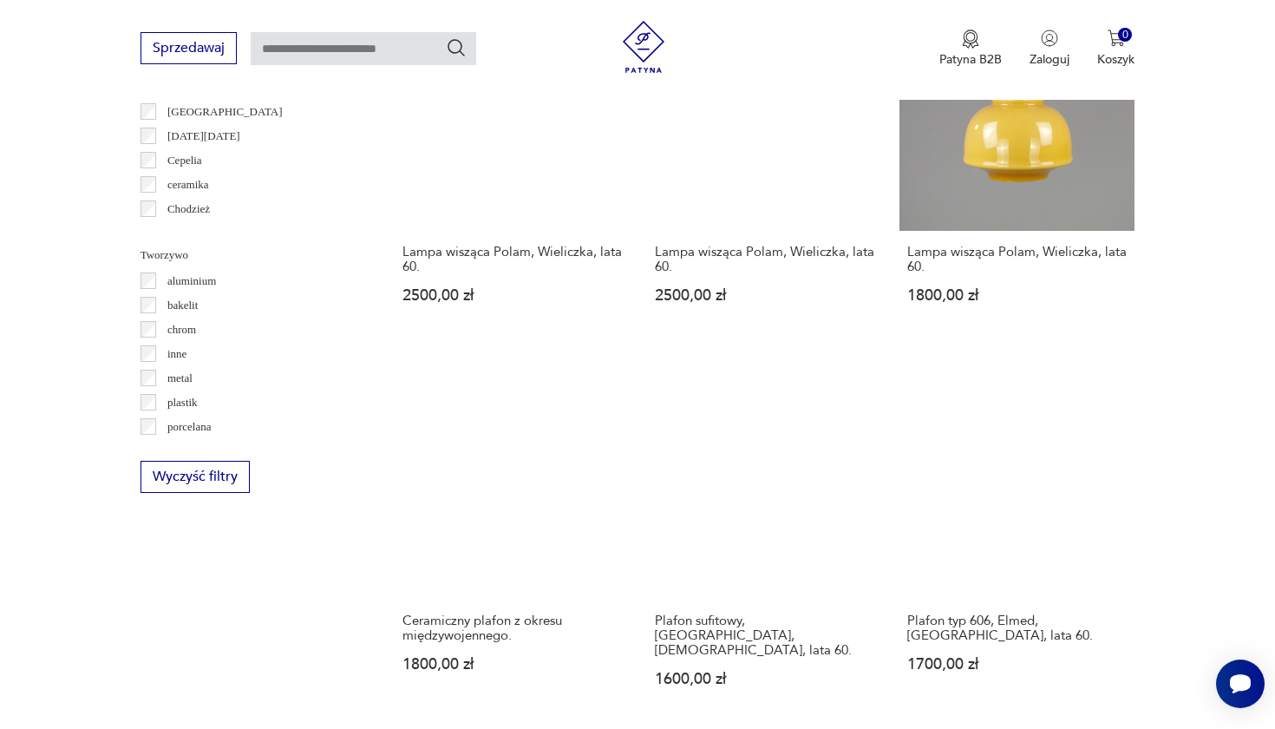
scroll to position [1487, 0]
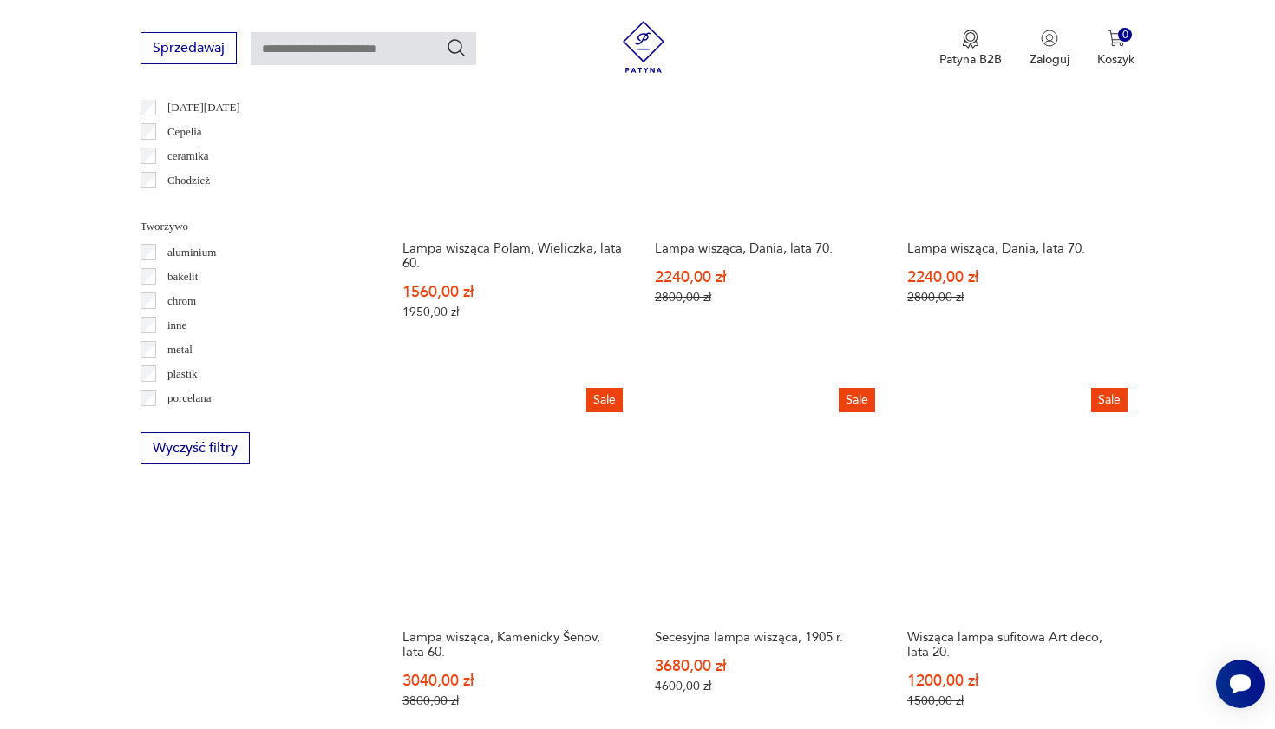
scroll to position [1517, 0]
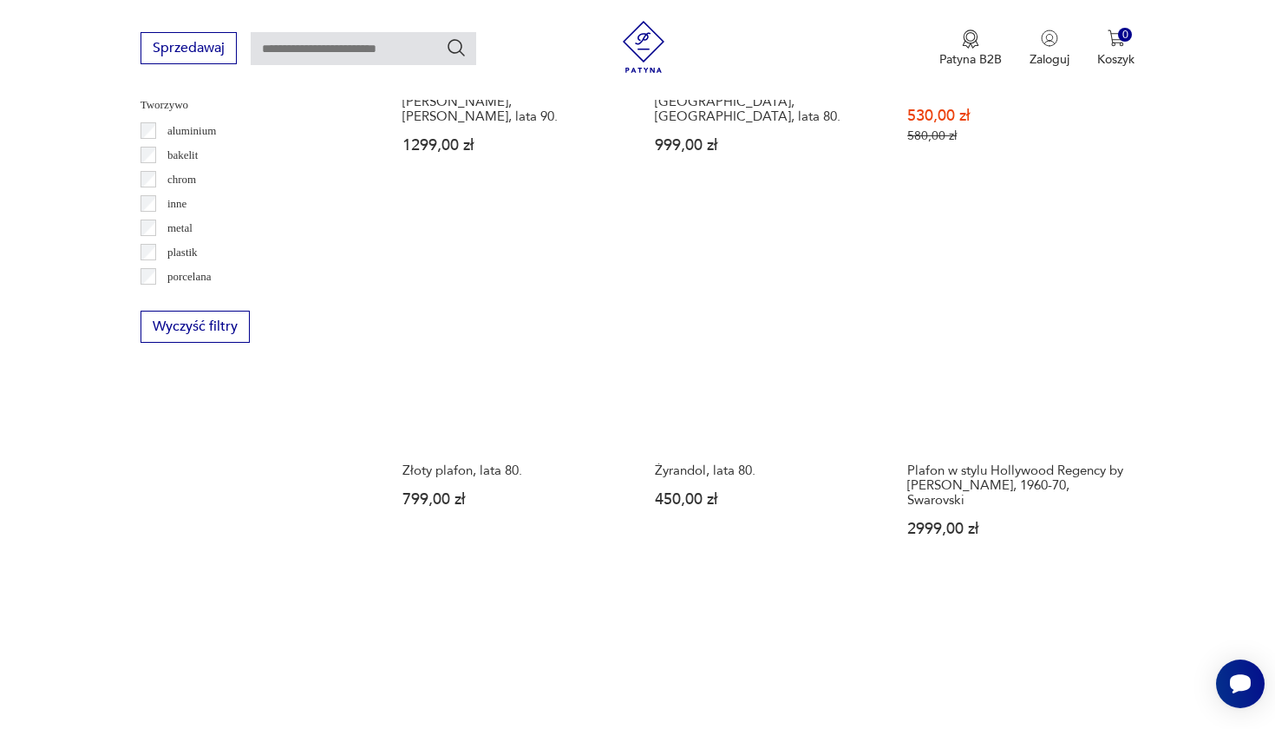
scroll to position [1653, 0]
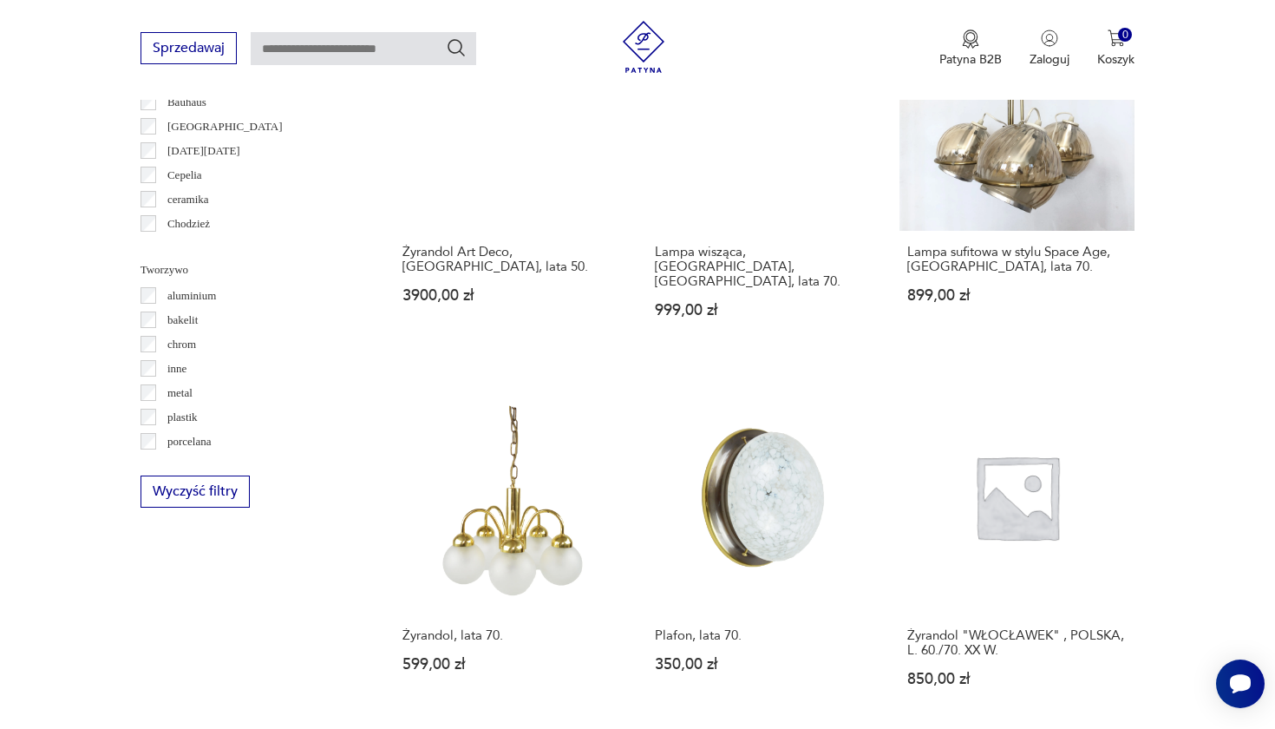
scroll to position [1501, 0]
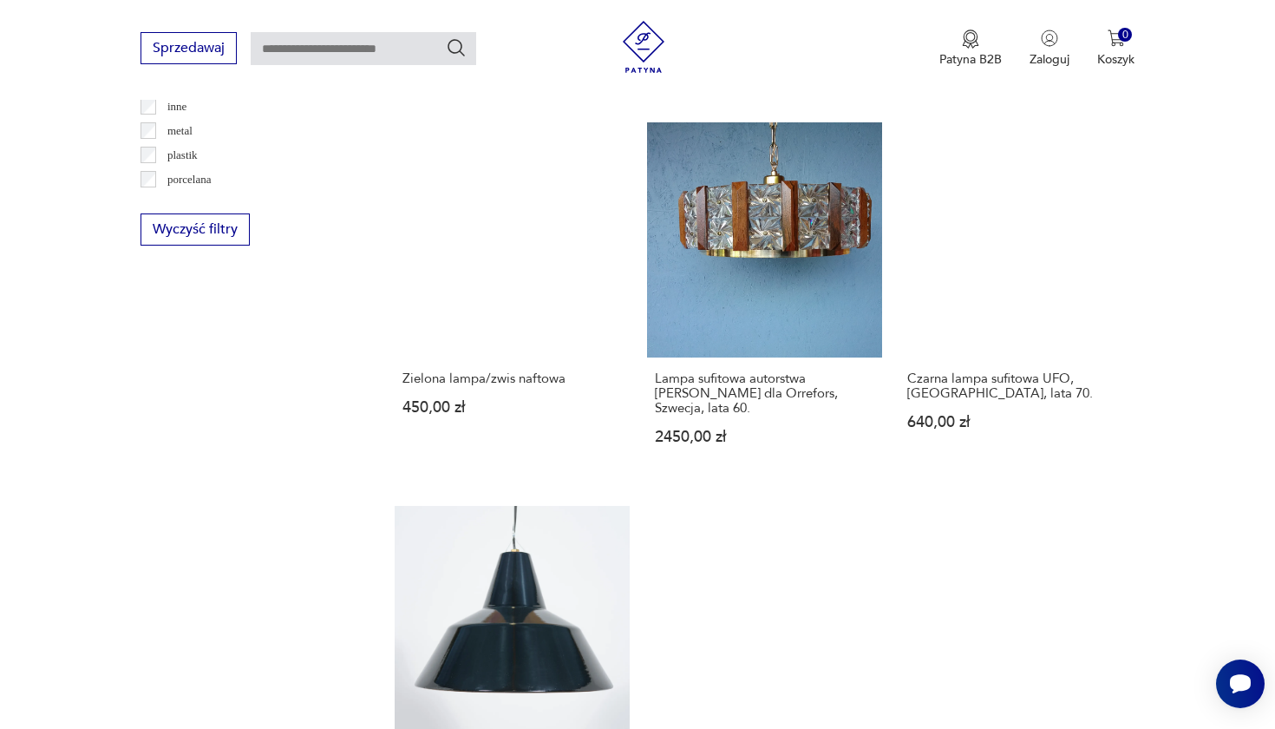
scroll to position [1779, 0]
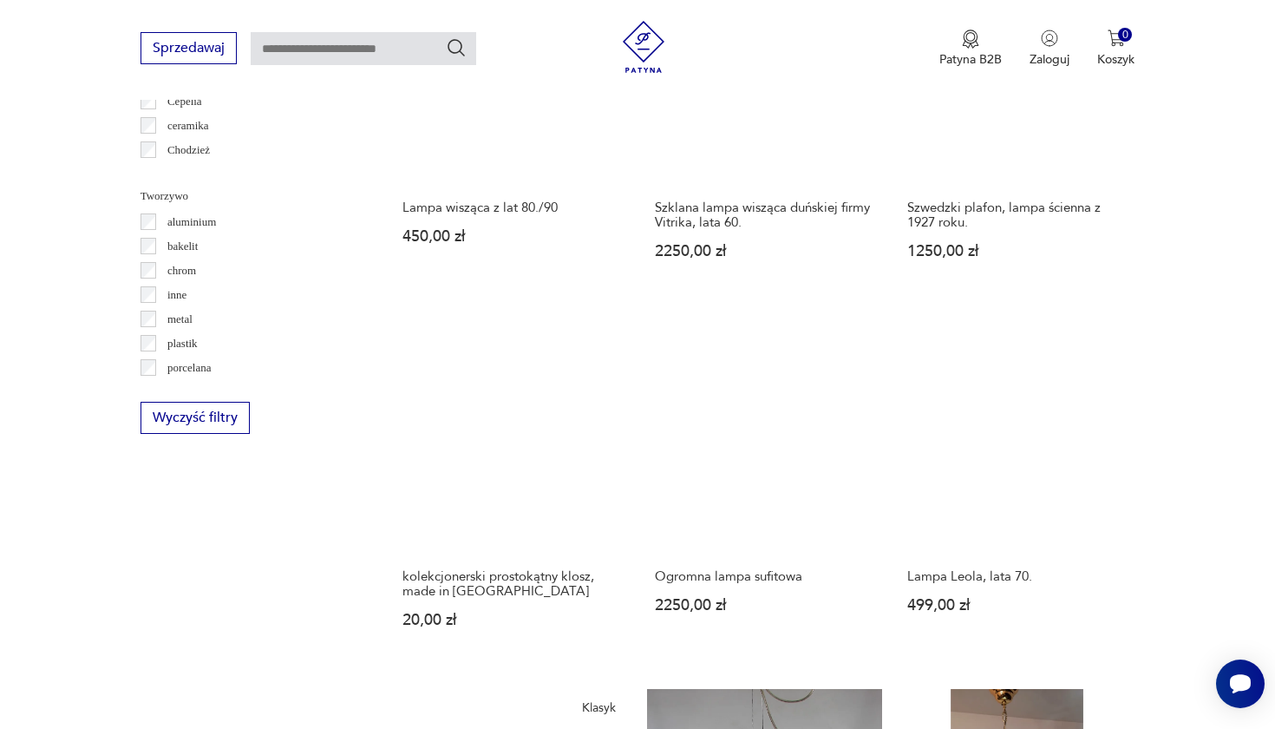
scroll to position [1547, 0]
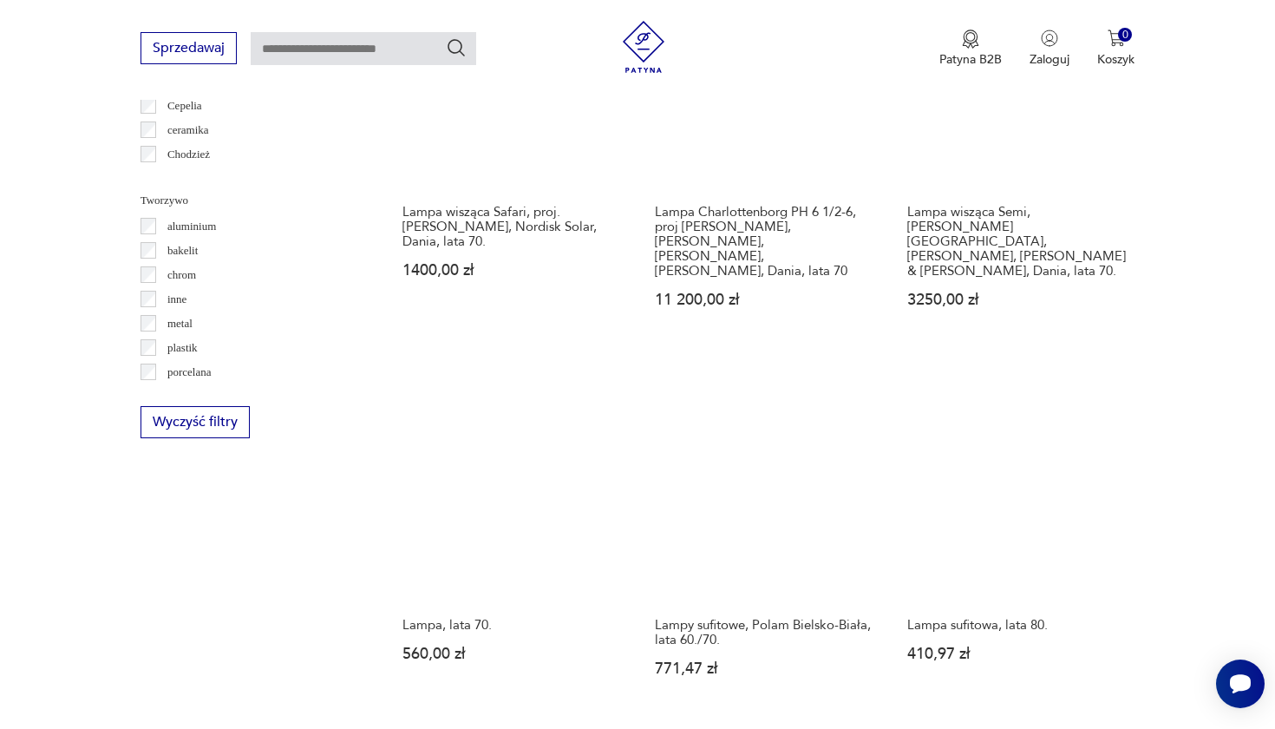
scroll to position [1544, 0]
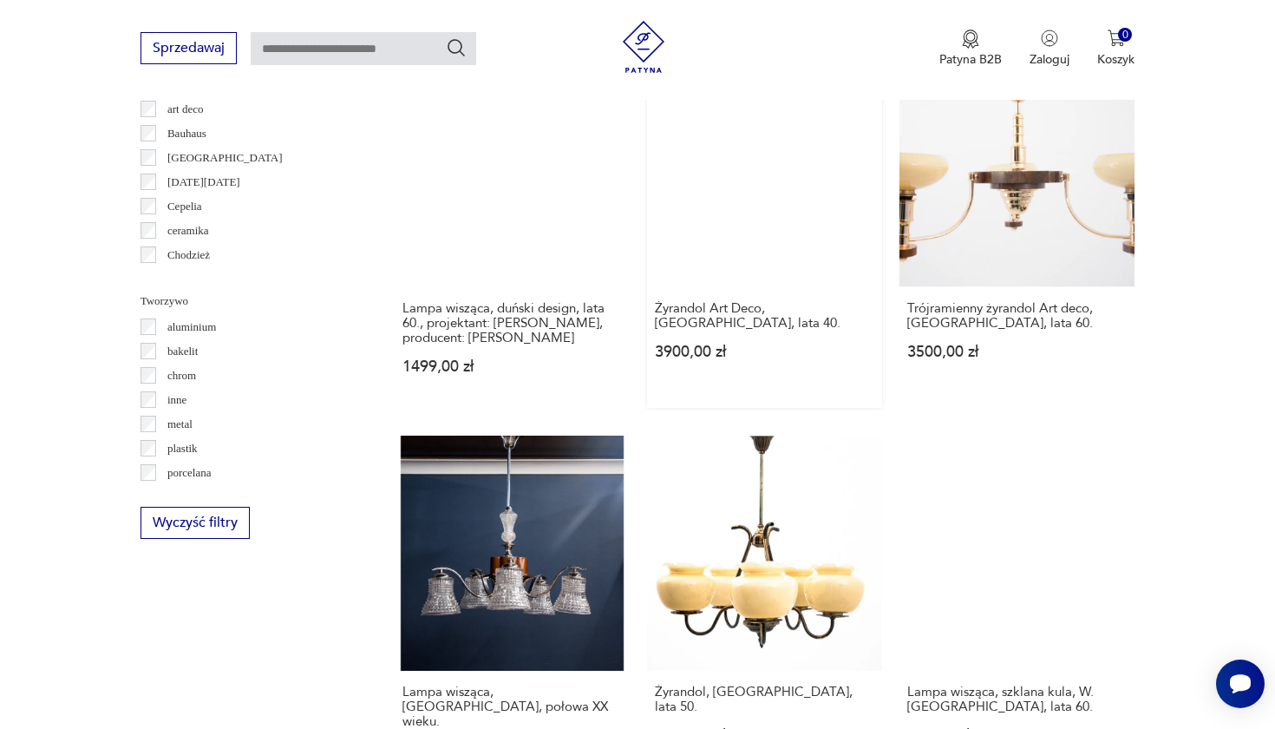
scroll to position [1441, 0]
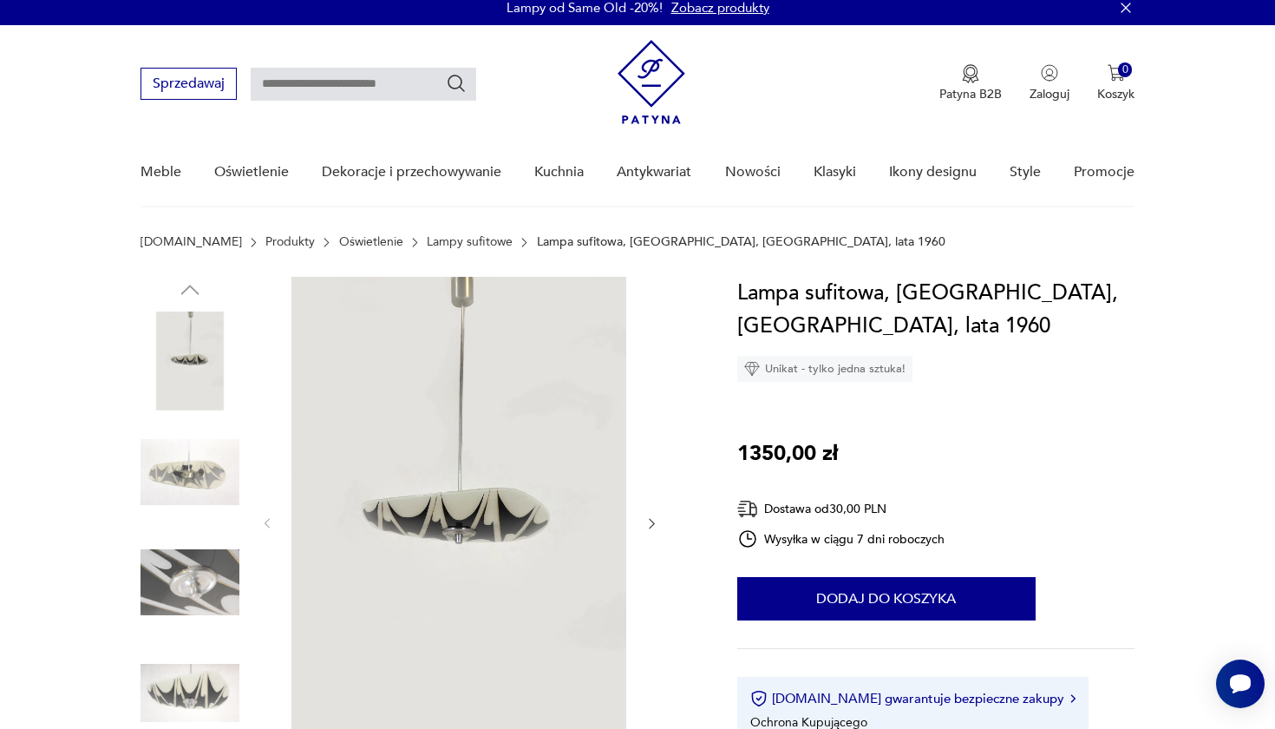
scroll to position [41, 0]
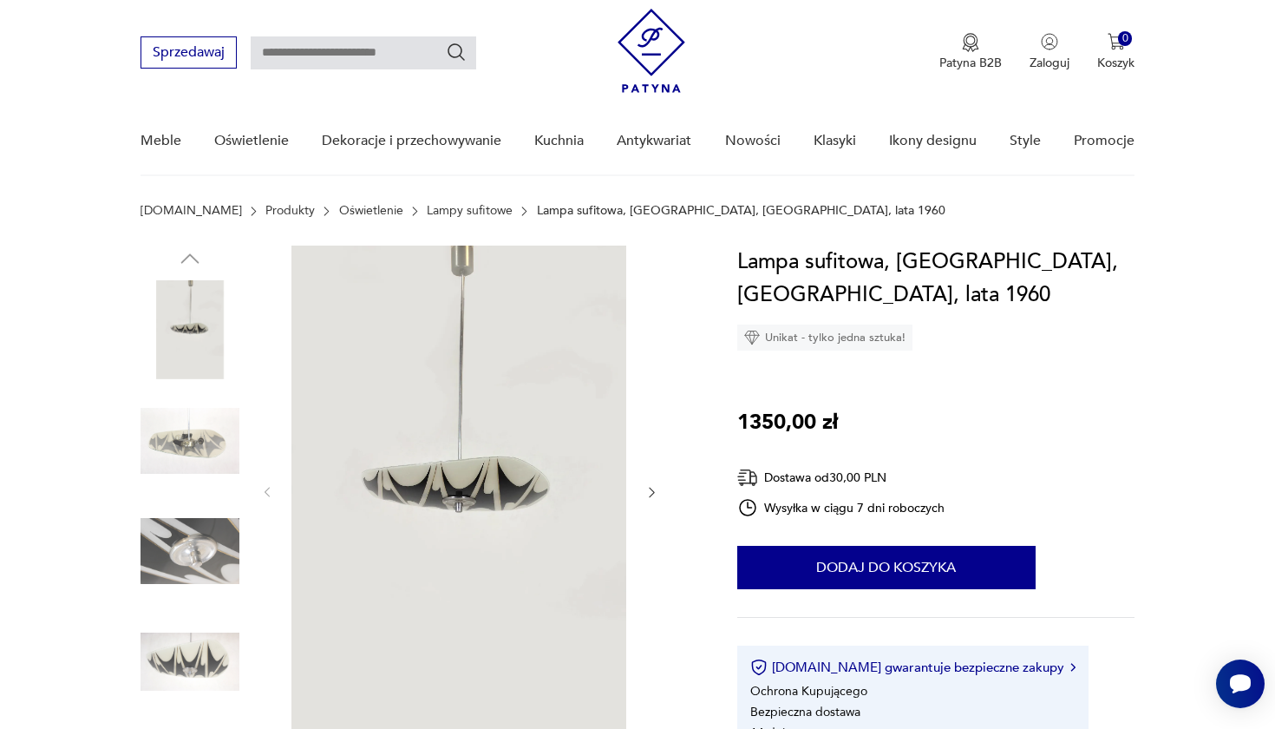
click at [218, 417] on img at bounding box center [190, 440] width 99 height 99
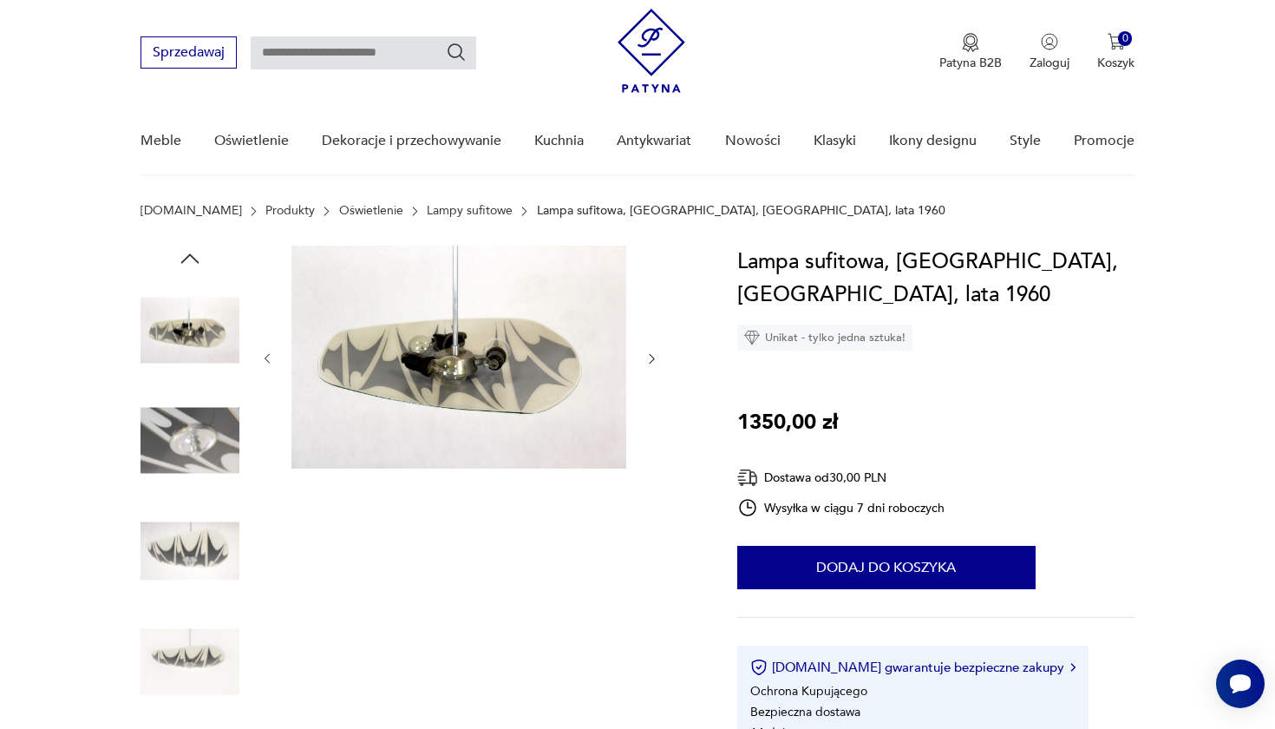
click at [206, 547] on img at bounding box center [190, 550] width 99 height 99
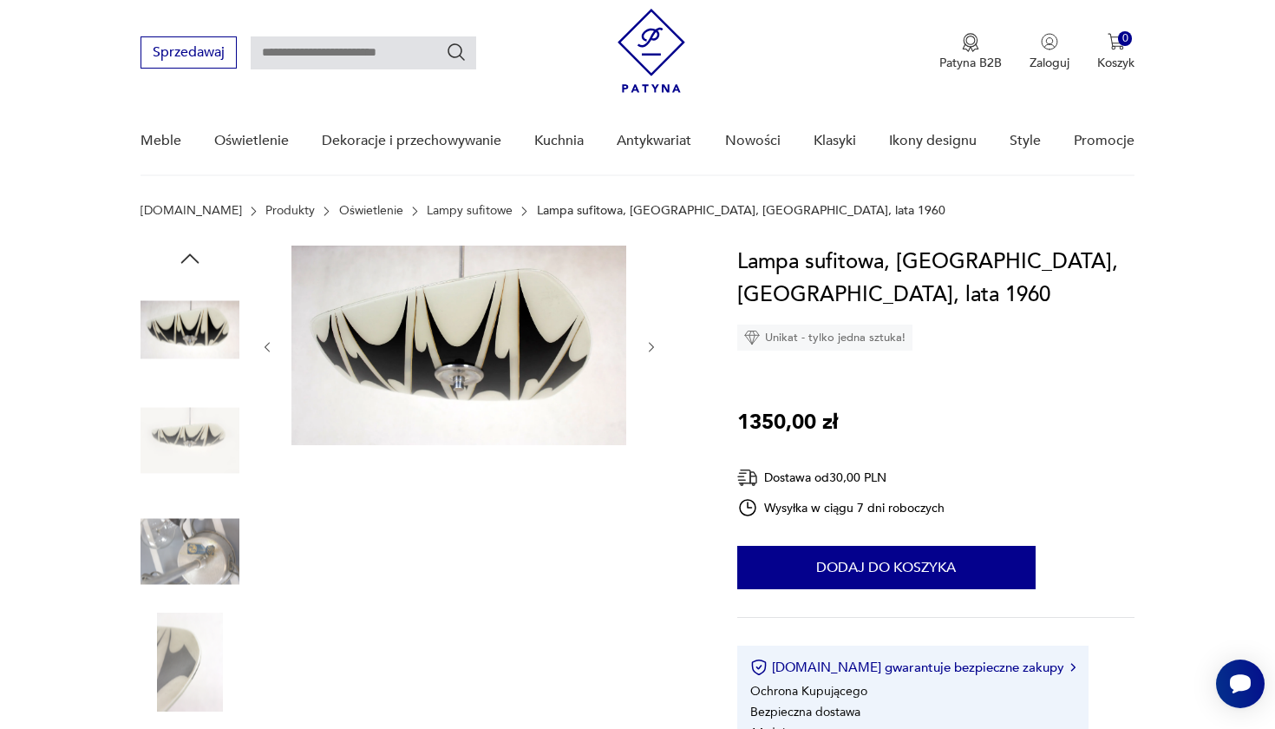
click at [194, 570] on img at bounding box center [190, 550] width 99 height 99
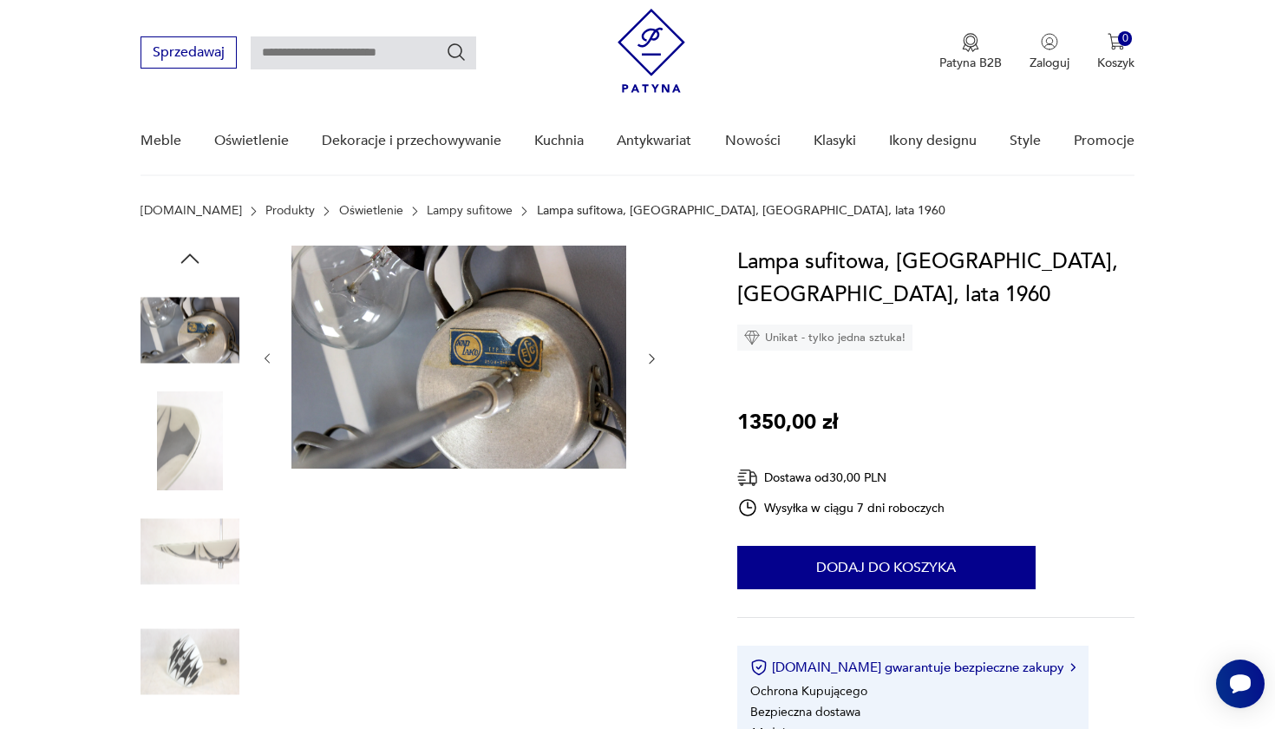
click at [212, 676] on img at bounding box center [190, 662] width 99 height 99
